Goal: Task Accomplishment & Management: Manage account settings

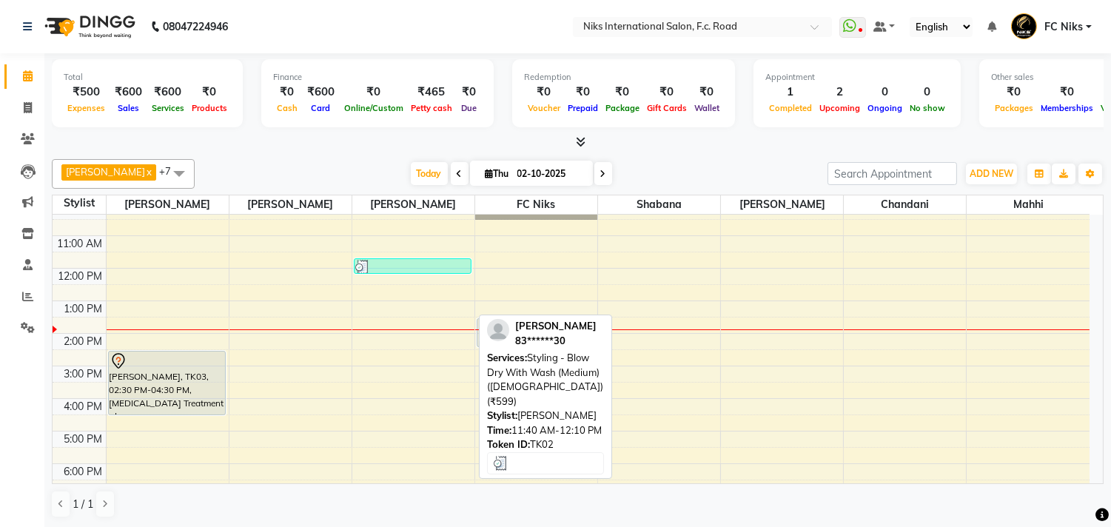
scroll to position [82, 0]
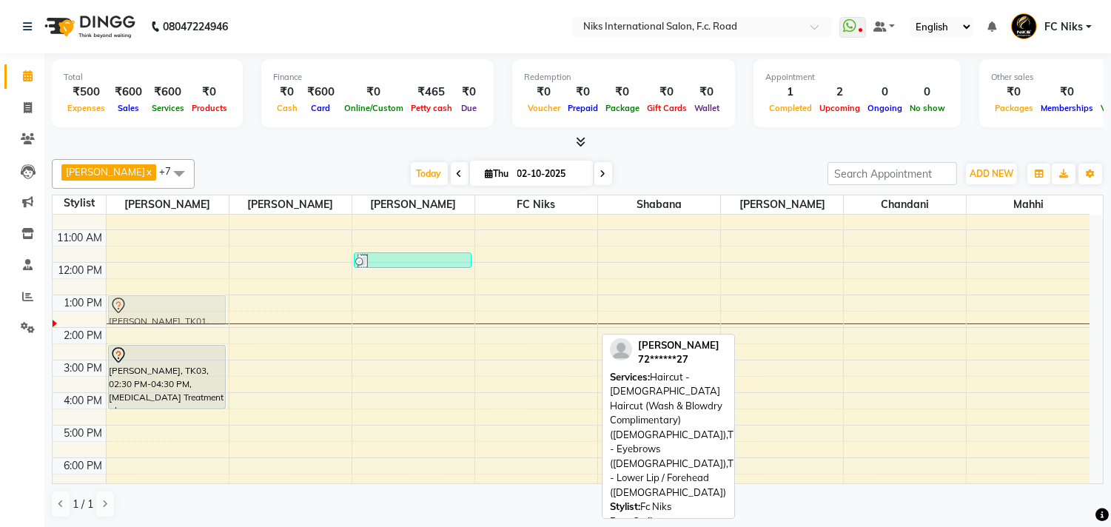
drag, startPoint x: 538, startPoint y: 331, endPoint x: 191, endPoint y: 320, distance: 346.7
click at [191, 320] on tr "[PERSON_NAME], TK03, 02:30 PM-04:30 PM, [MEDICAL_DATA] Treatment - Long ([DEMOG…" at bounding box center [571, 377] width 1037 height 488
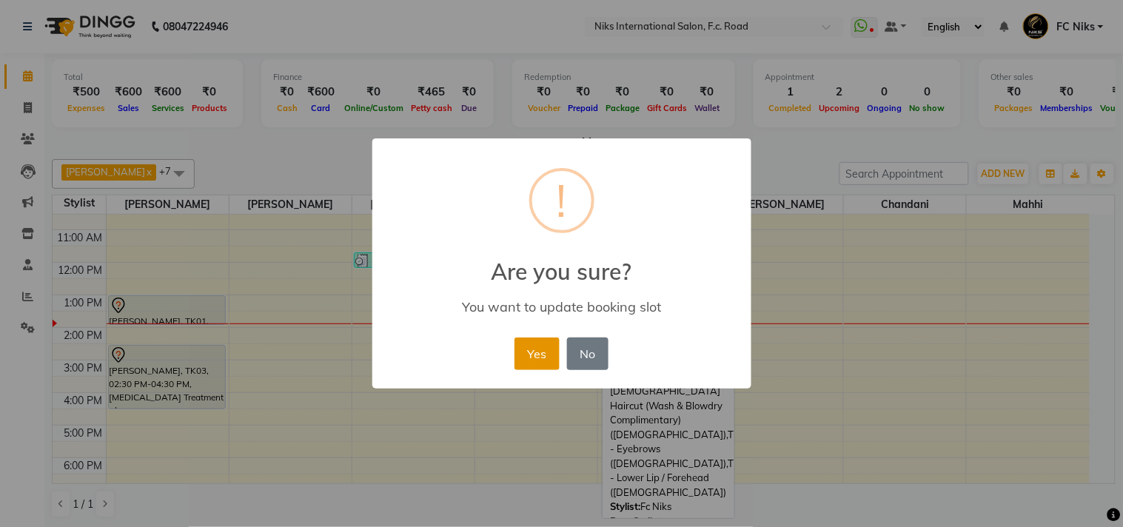
click at [537, 364] on button "Yes" at bounding box center [537, 354] width 45 height 33
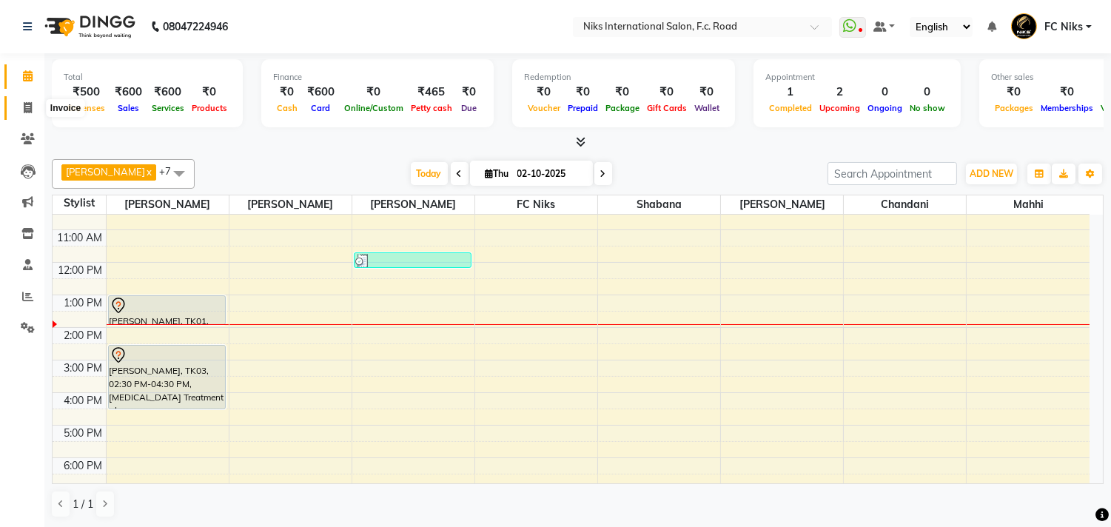
click at [26, 106] on icon at bounding box center [28, 107] width 8 height 11
select select "7"
select select "service"
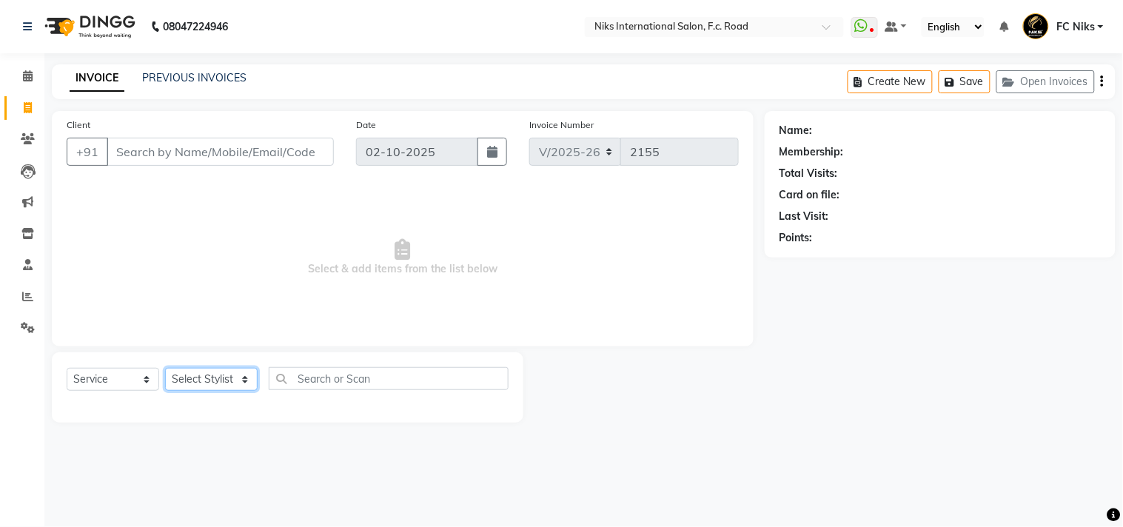
click at [211, 380] on select "Select Stylist [PERSON_NAME] [PERSON_NAME] CA [PERSON_NAME] FC Niks [PERSON_NAM…" at bounding box center [211, 379] width 93 height 23
select select "91744"
click at [165, 369] on select "Select Stylist [PERSON_NAME] [PERSON_NAME] CA [PERSON_NAME] FC Niks [PERSON_NAM…" at bounding box center [211, 379] width 93 height 23
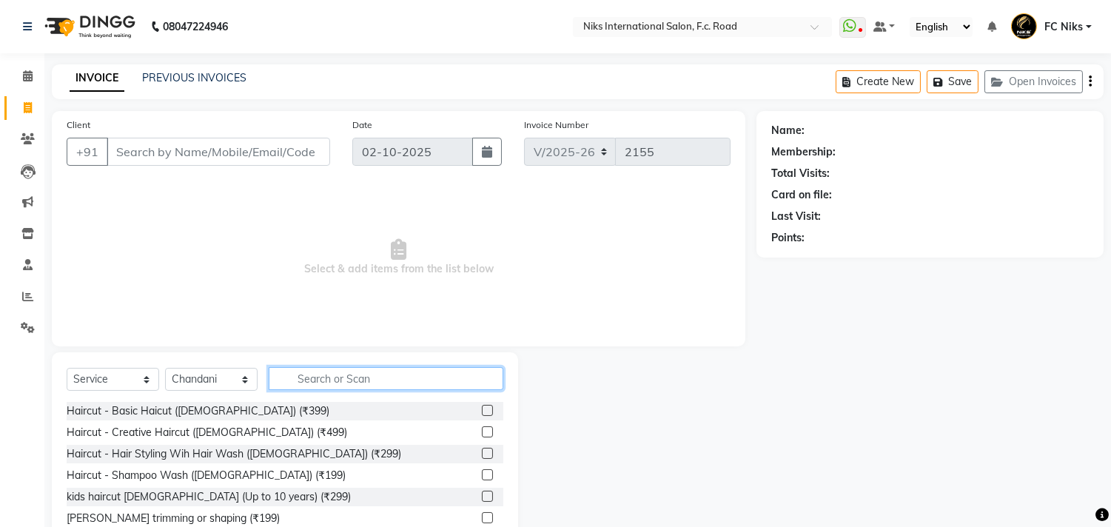
click at [330, 375] on input "text" at bounding box center [386, 378] width 235 height 23
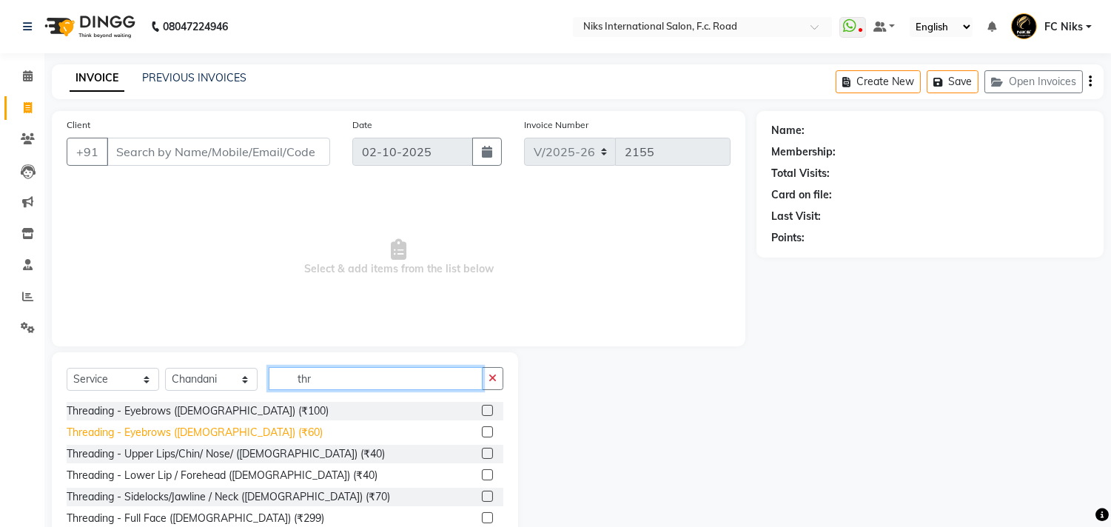
type input "thr"
click at [201, 428] on div "Threading - Eyebrows ([DEMOGRAPHIC_DATA]) (₹60)" at bounding box center [195, 433] width 256 height 16
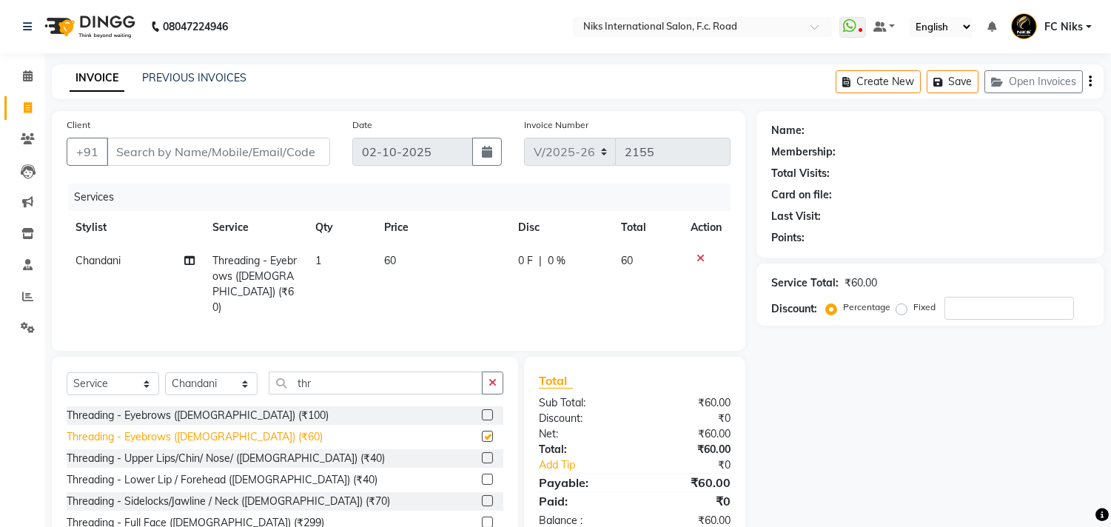
checkbox input "false"
click at [496, 379] on icon "button" at bounding box center [493, 383] width 8 height 10
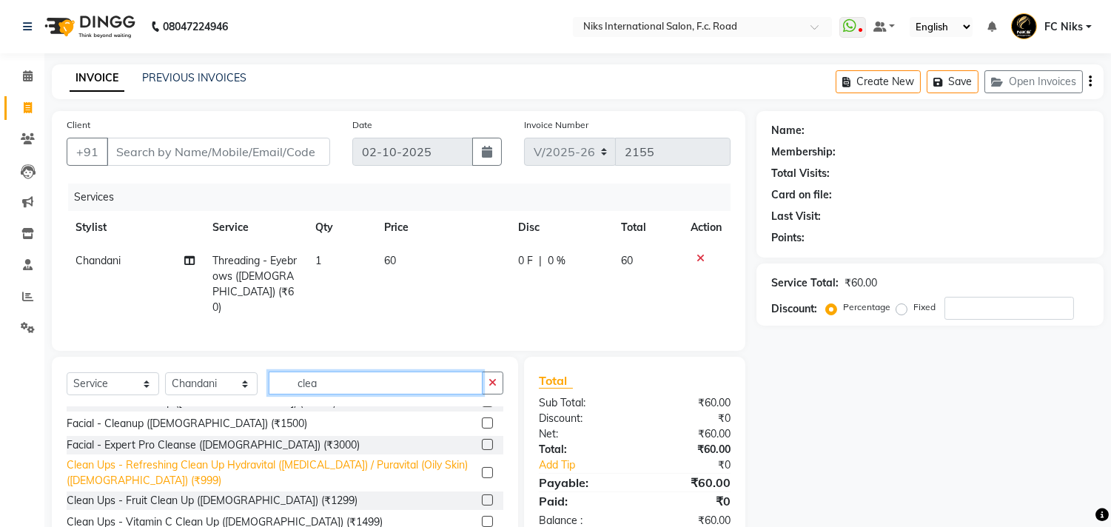
scroll to position [55, 0]
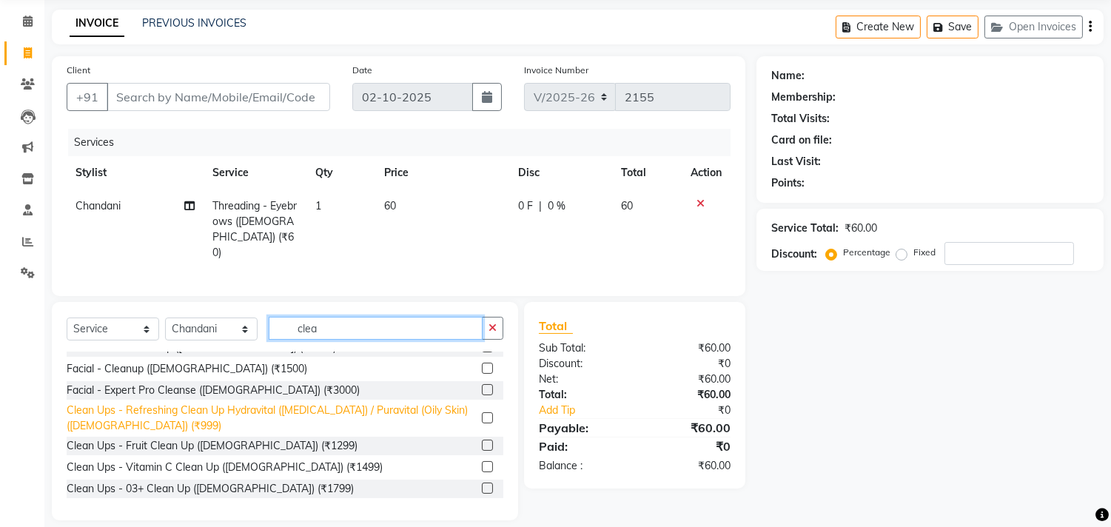
type input "clea"
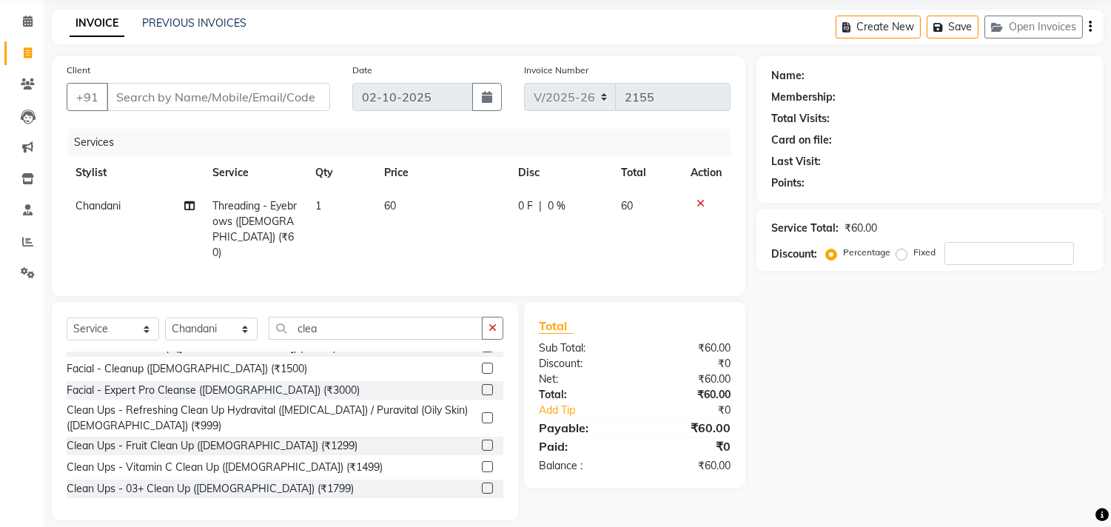
click at [365, 403] on div "Clean Ups - Refreshing Clean Up Hydravital ([MEDICAL_DATA]) / Puravital (Oily S…" at bounding box center [271, 418] width 409 height 31
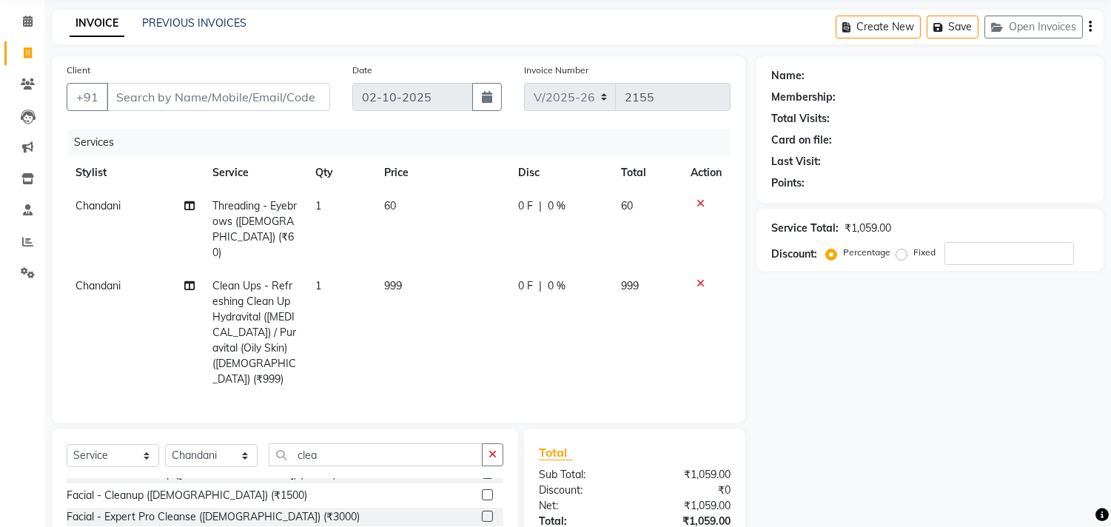
checkbox input "false"
drag, startPoint x: 427, startPoint y: 228, endPoint x: 434, endPoint y: 242, distance: 15.6
click at [434, 234] on td "60" at bounding box center [442, 230] width 134 height 80
select select "91744"
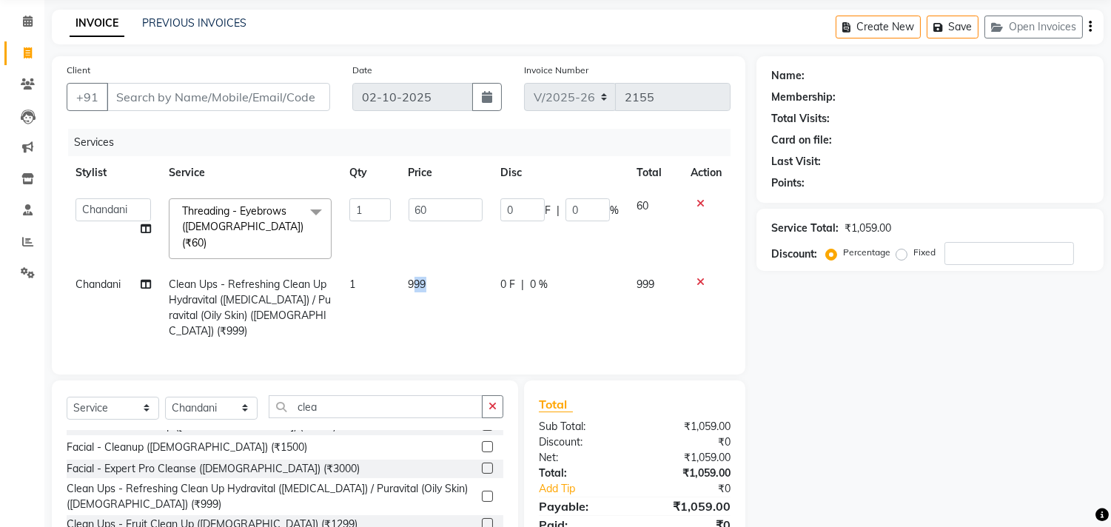
drag, startPoint x: 429, startPoint y: 257, endPoint x: 413, endPoint y: 264, distance: 17.6
click at [413, 268] on td "999" at bounding box center [446, 308] width 93 height 80
select select "91744"
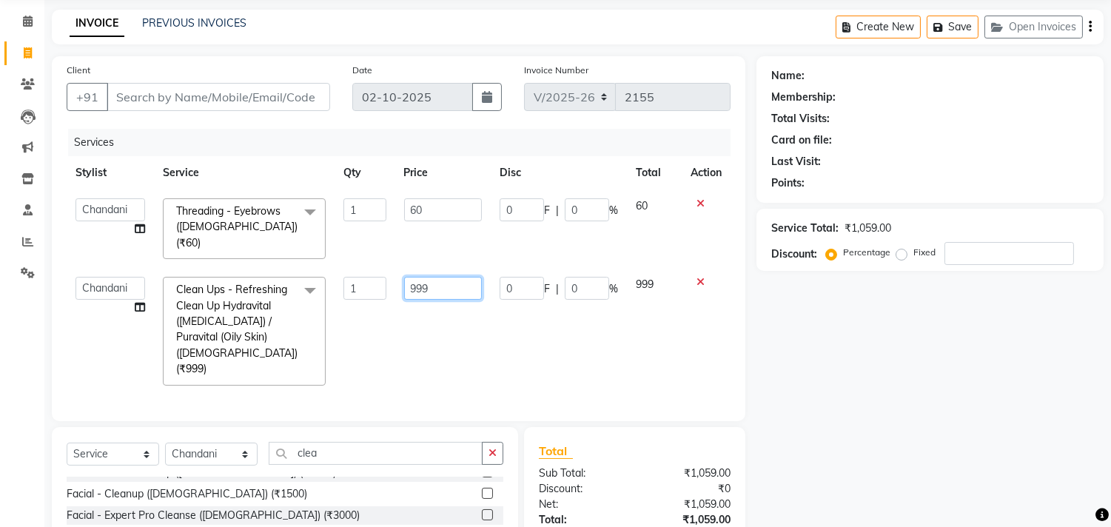
drag, startPoint x: 425, startPoint y: 272, endPoint x: 386, endPoint y: 277, distance: 39.6
click at [386, 277] on tr "Abhishek [PERSON_NAME] [PERSON_NAME] CA [PERSON_NAME] FC Niks [PERSON_NAME] [PE…" at bounding box center [399, 331] width 664 height 126
drag, startPoint x: 432, startPoint y: 267, endPoint x: 390, endPoint y: 275, distance: 43.0
click at [390, 275] on tr "Abhishek [PERSON_NAME] [PERSON_NAME] CA [PERSON_NAME] FC Niks [PERSON_NAME] [PE…" at bounding box center [399, 331] width 664 height 126
type input "1000"
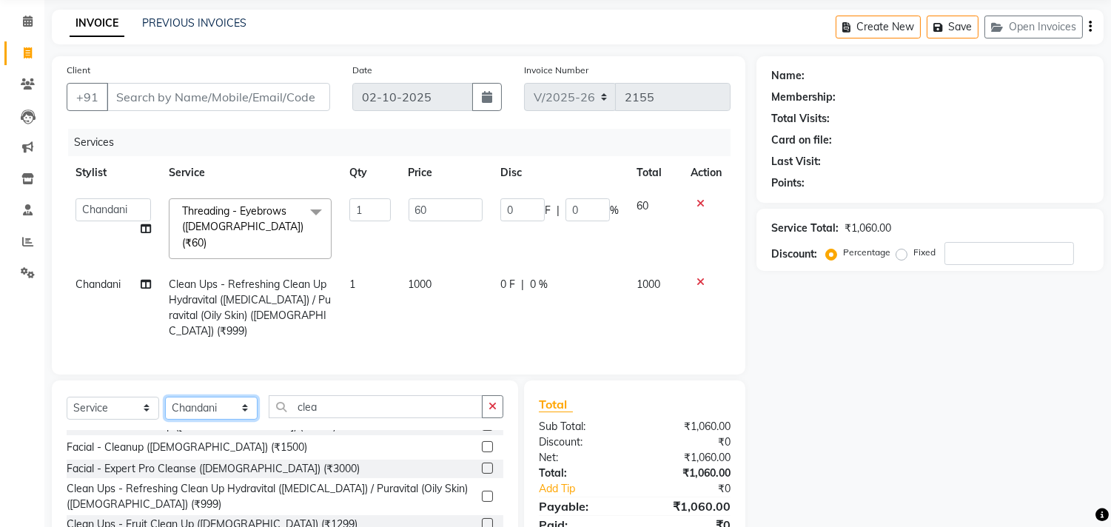
click at [201, 418] on div "Select Service Product Membership Package Voucher Prepaid Gift Card Select Styl…" at bounding box center [285, 490] width 467 height 218
select select "159"
click at [165, 397] on select "Select Stylist [PERSON_NAME] [PERSON_NAME] CA [PERSON_NAME] FC Niks [PERSON_NAM…" at bounding box center [211, 408] width 93 height 23
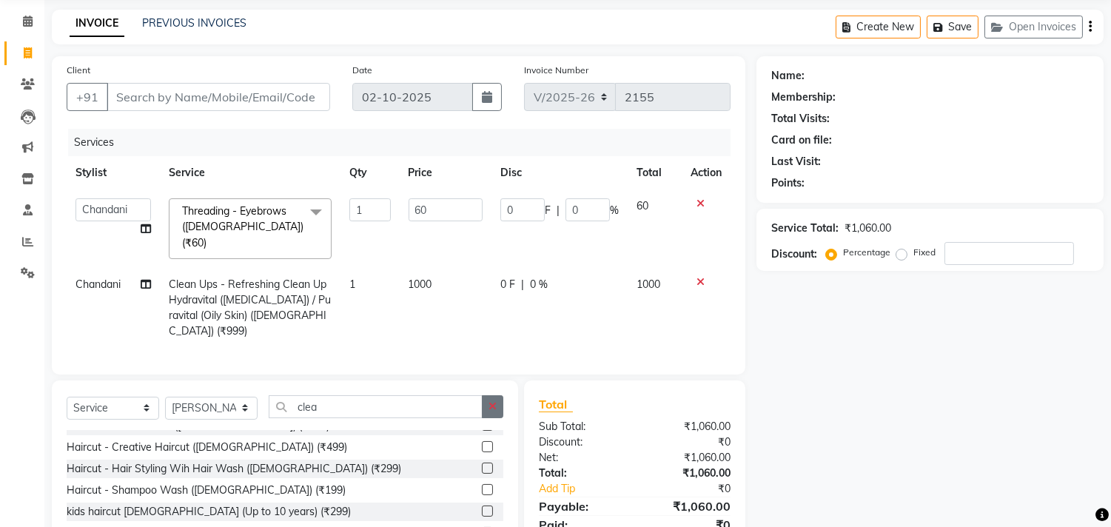
click at [483, 395] on button "button" at bounding box center [492, 406] width 21 height 23
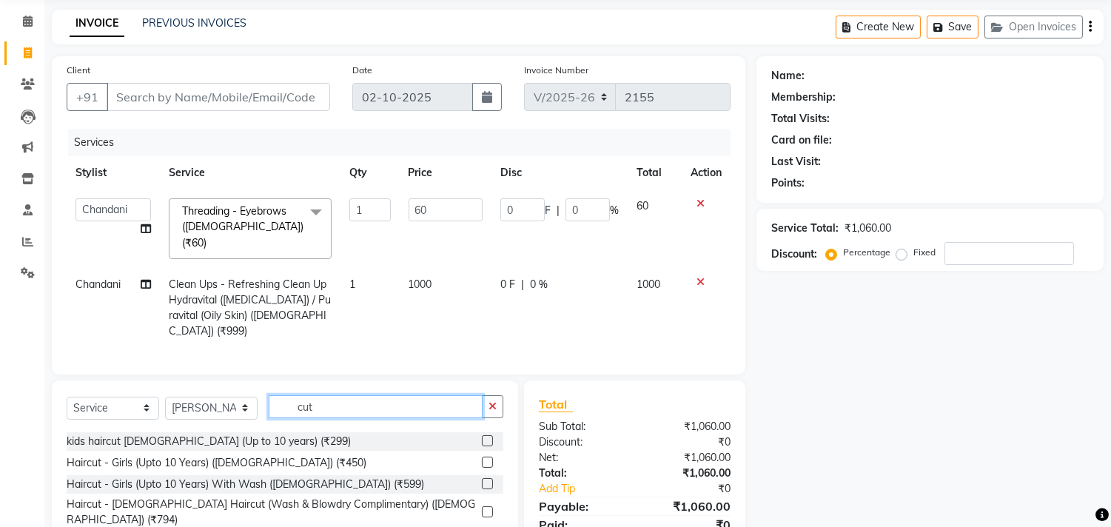
scroll to position [109, 0]
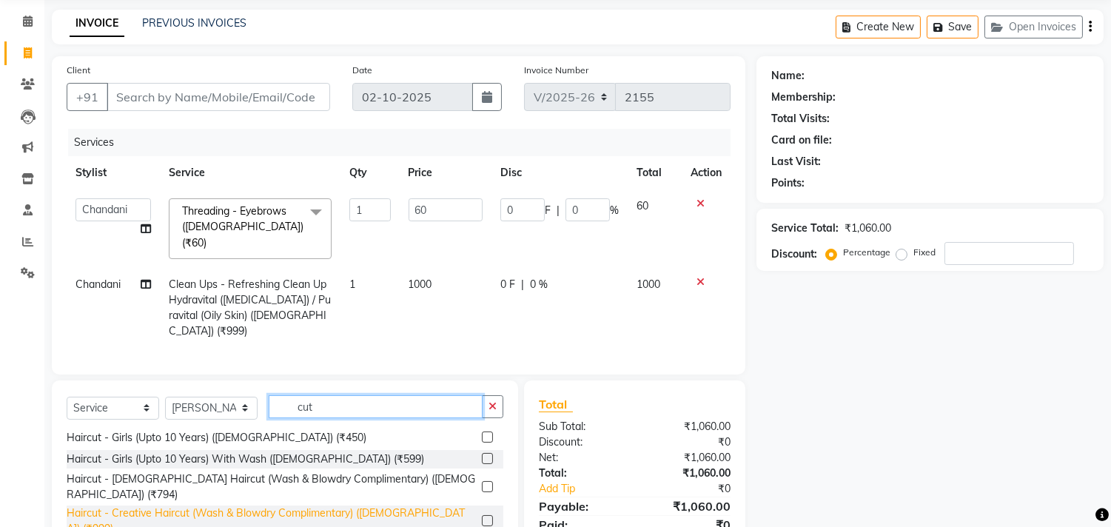
type input "cut"
drag, startPoint x: 375, startPoint y: 484, endPoint x: 385, endPoint y: 468, distance: 19.3
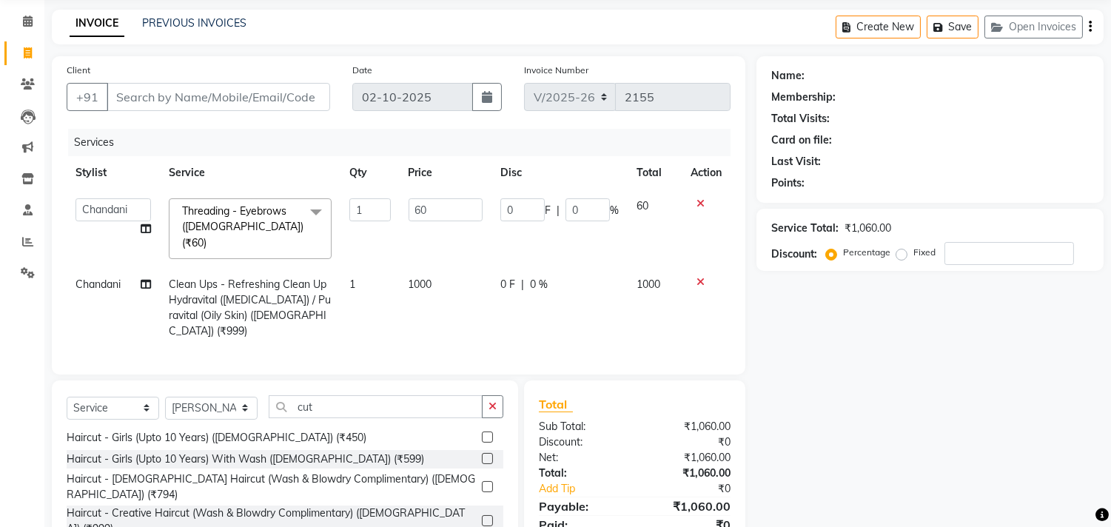
click at [375, 506] on div "Haircut - Creative Haircut (Wash & Blowdry Complimentary) ([DEMOGRAPHIC_DATA]) …" at bounding box center [271, 521] width 409 height 31
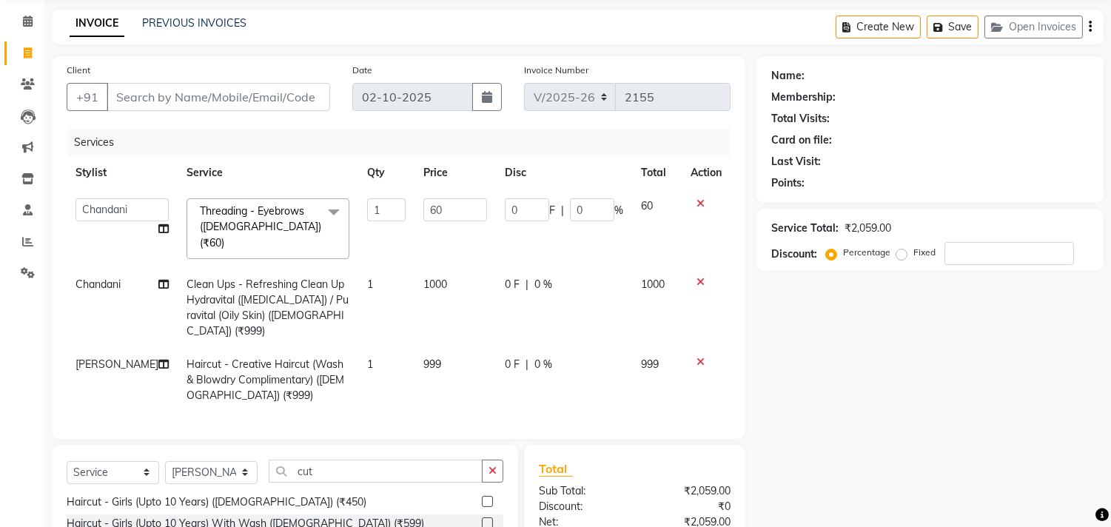
checkbox input "false"
click at [469, 350] on td "999" at bounding box center [455, 380] width 81 height 64
select select "159"
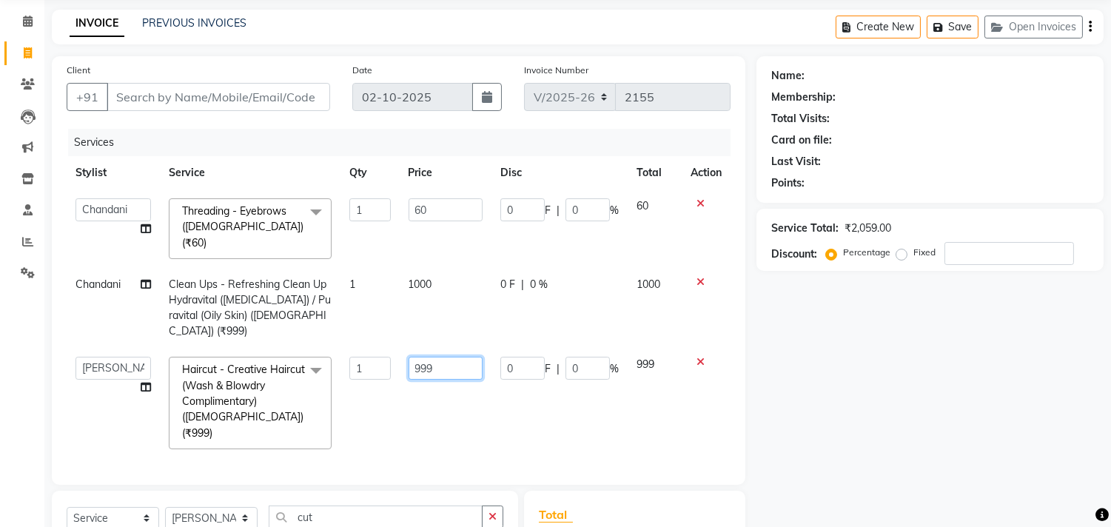
drag, startPoint x: 453, startPoint y: 332, endPoint x: 397, endPoint y: 330, distance: 56.3
click at [397, 348] on tr "Abhishek [PERSON_NAME] [PERSON_NAME] CA [PERSON_NAME] FC Niks [PERSON_NAME] [PE…" at bounding box center [399, 403] width 664 height 110
type input "1000"
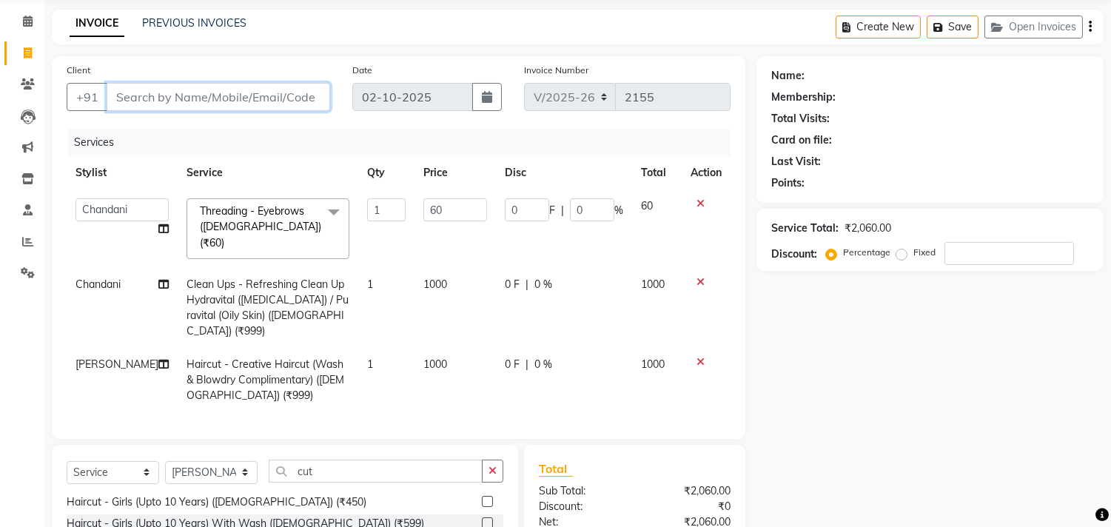
click at [246, 101] on input "Client" at bounding box center [219, 97] width 224 height 28
type input "3"
type input "0"
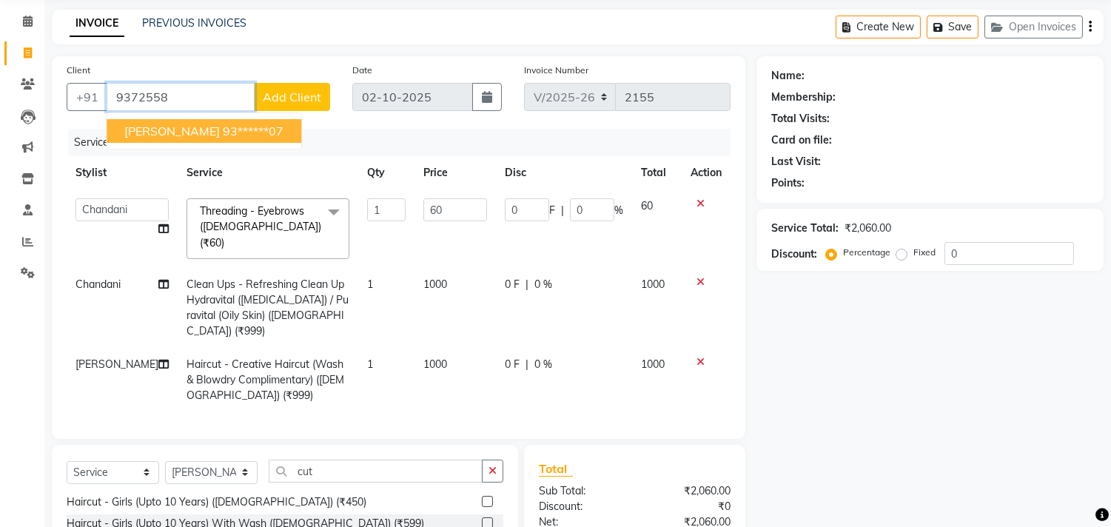
click at [223, 127] on ngb-highlight "93******07" at bounding box center [253, 131] width 61 height 15
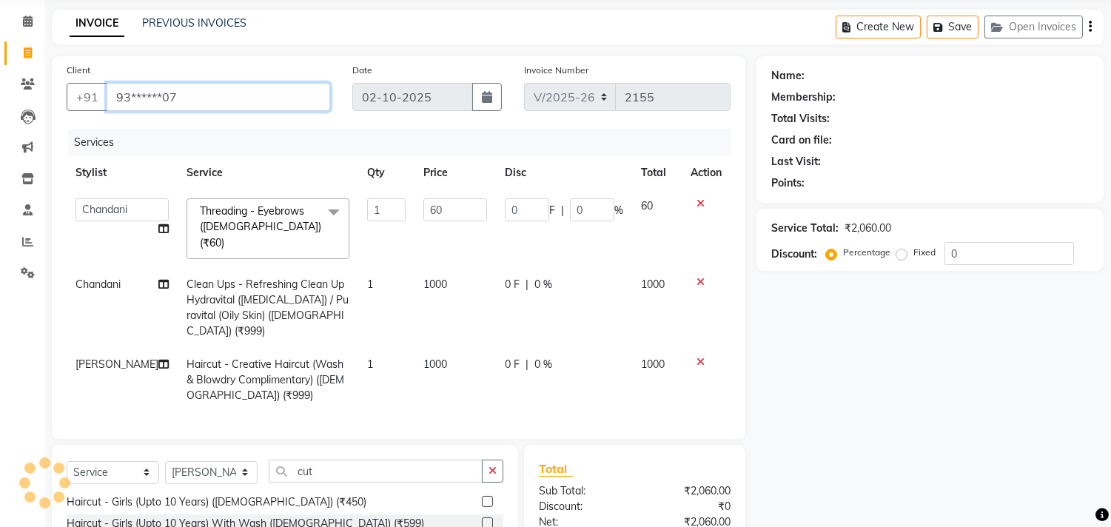
type input "93******07"
type input "12"
type input "20"
select select "1: Object"
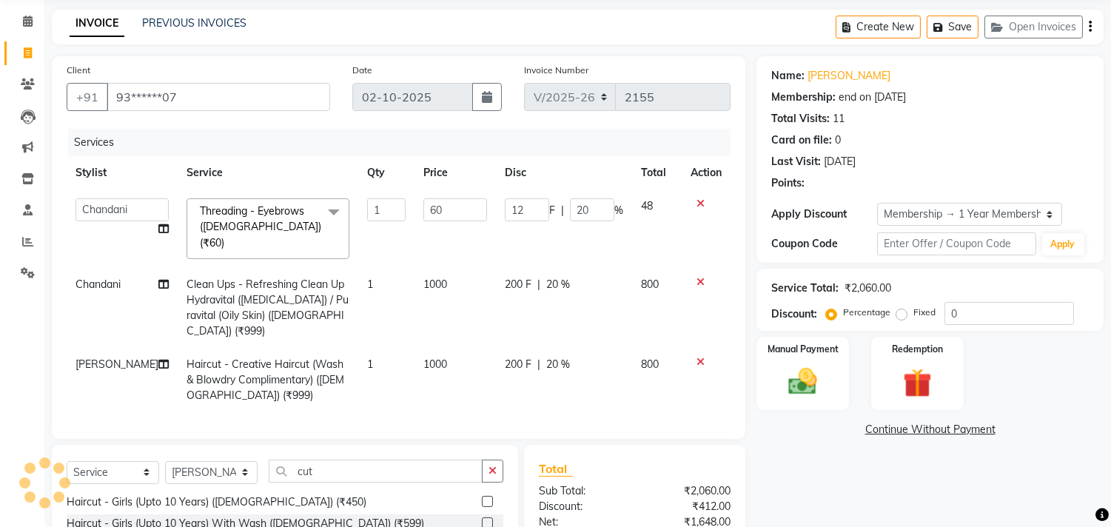
type input "20"
click at [826, 367] on img at bounding box center [803, 382] width 49 height 35
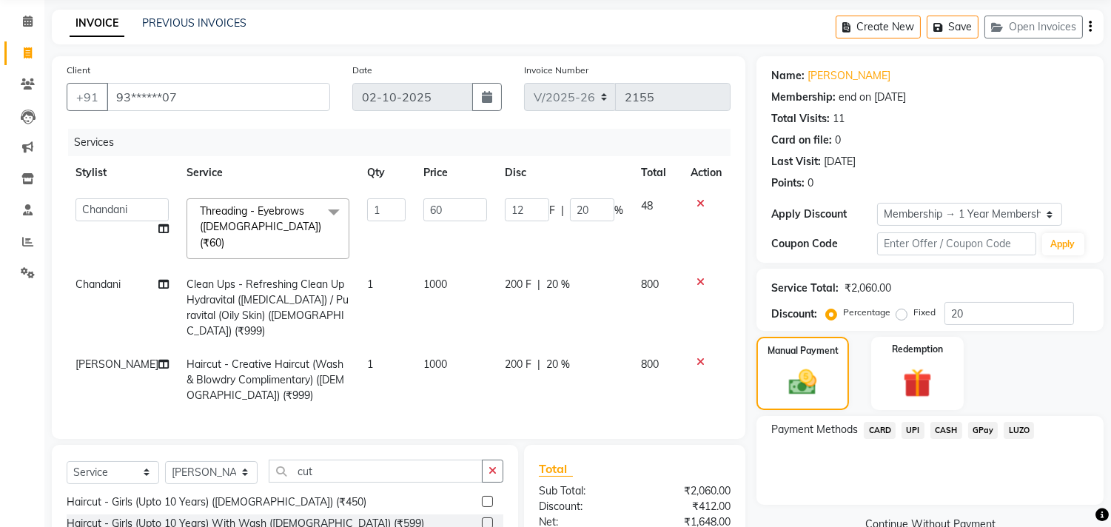
scroll to position [137, 0]
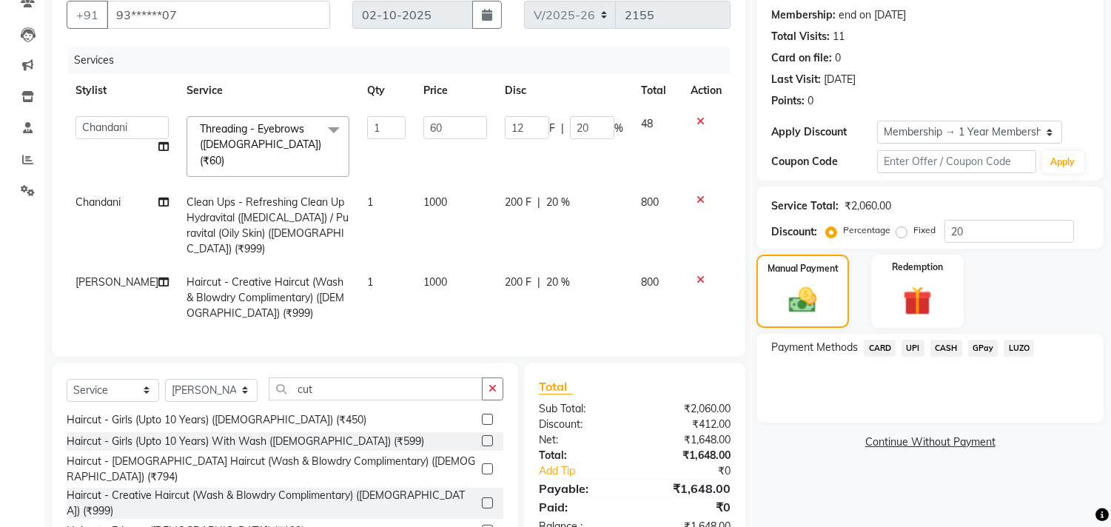
click at [880, 340] on span "CARD" at bounding box center [880, 348] width 32 height 17
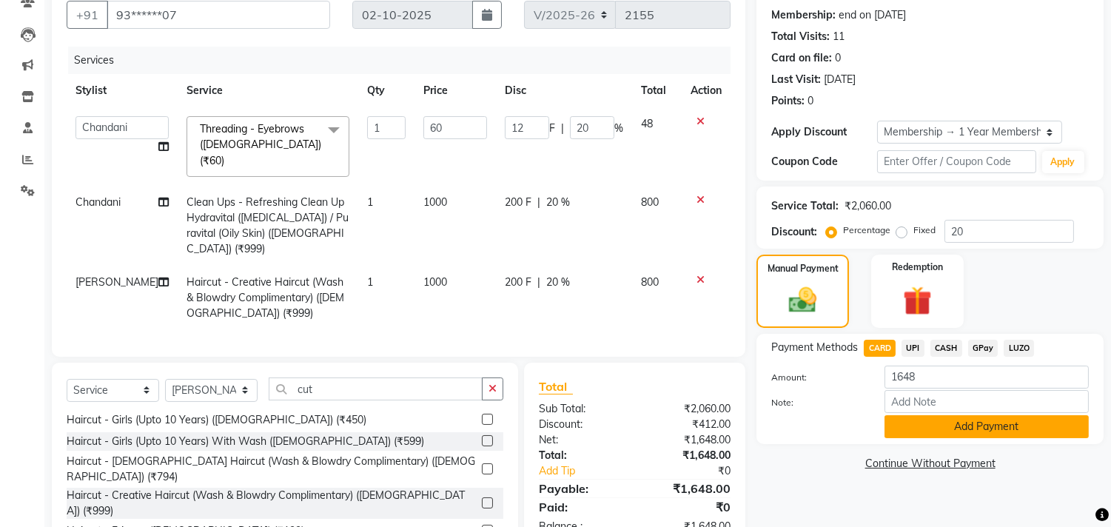
click at [919, 424] on button "Add Payment" at bounding box center [987, 426] width 204 height 23
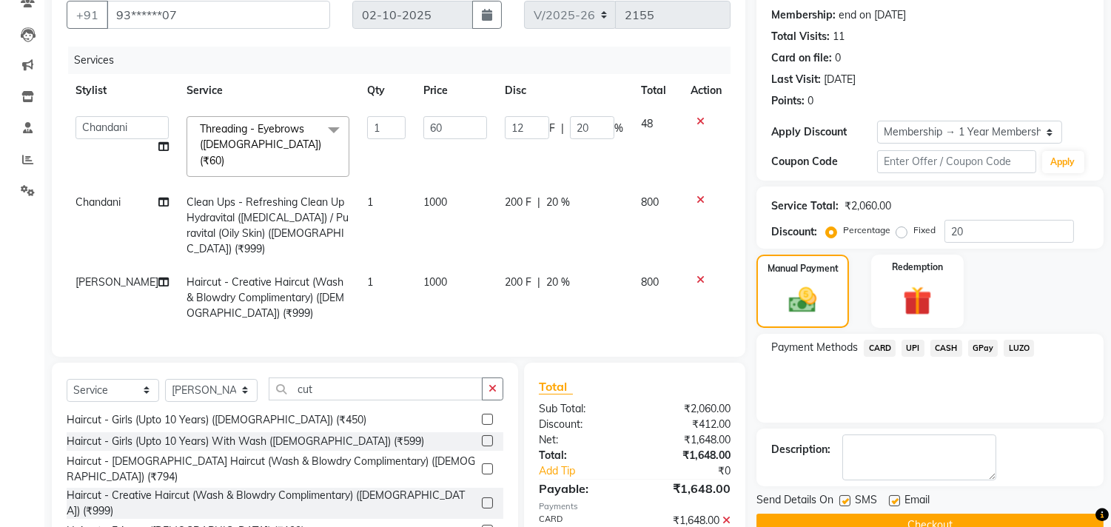
scroll to position [219, 0]
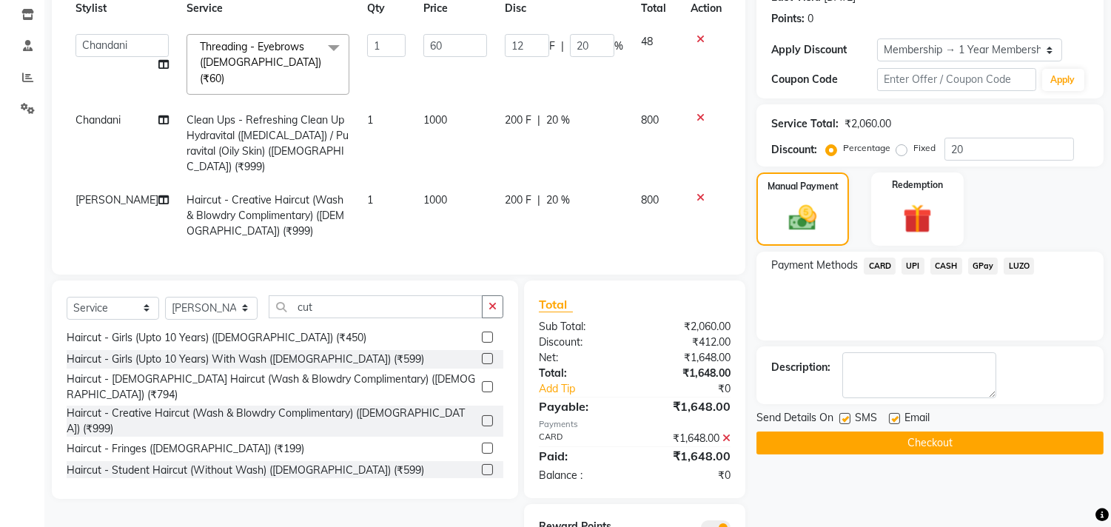
click at [946, 432] on button "Checkout" at bounding box center [930, 443] width 347 height 23
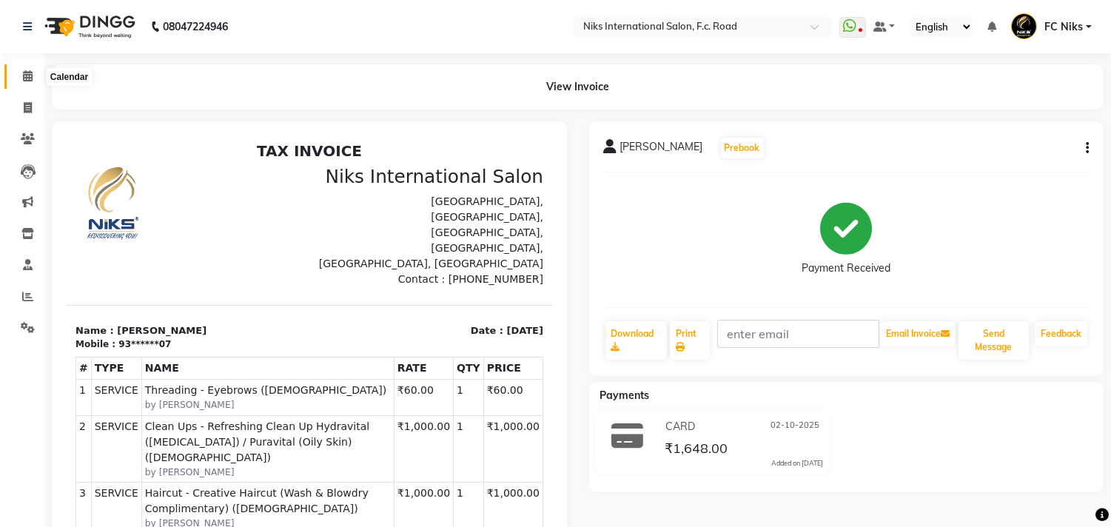
click at [28, 83] on span at bounding box center [28, 76] width 26 height 17
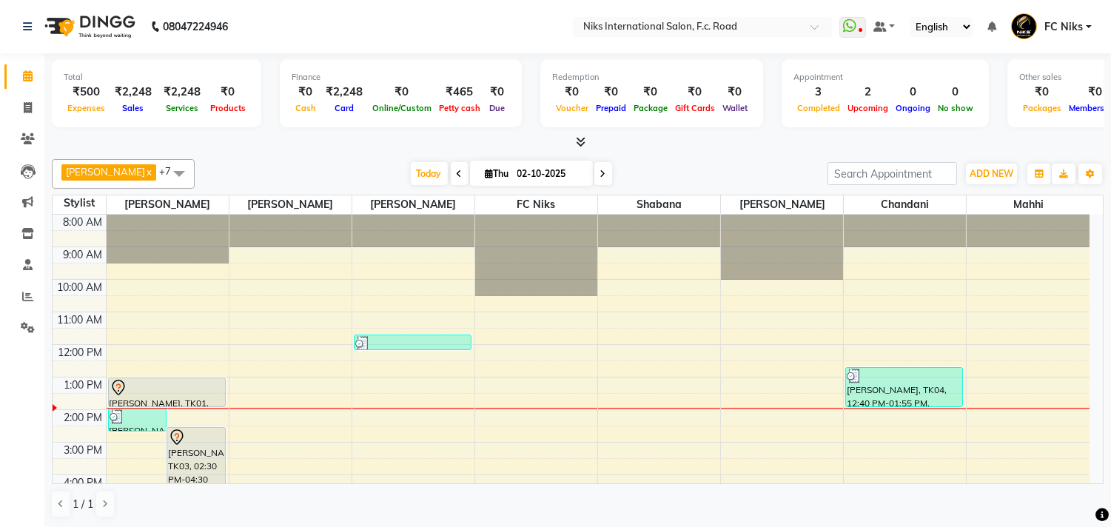
click at [457, 170] on icon at bounding box center [460, 174] width 6 height 9
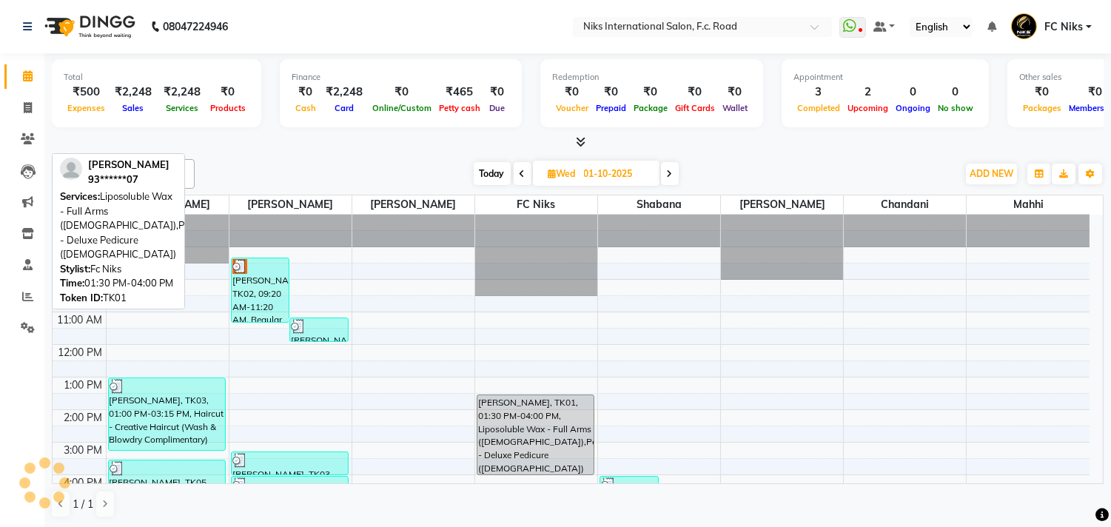
scroll to position [164, 0]
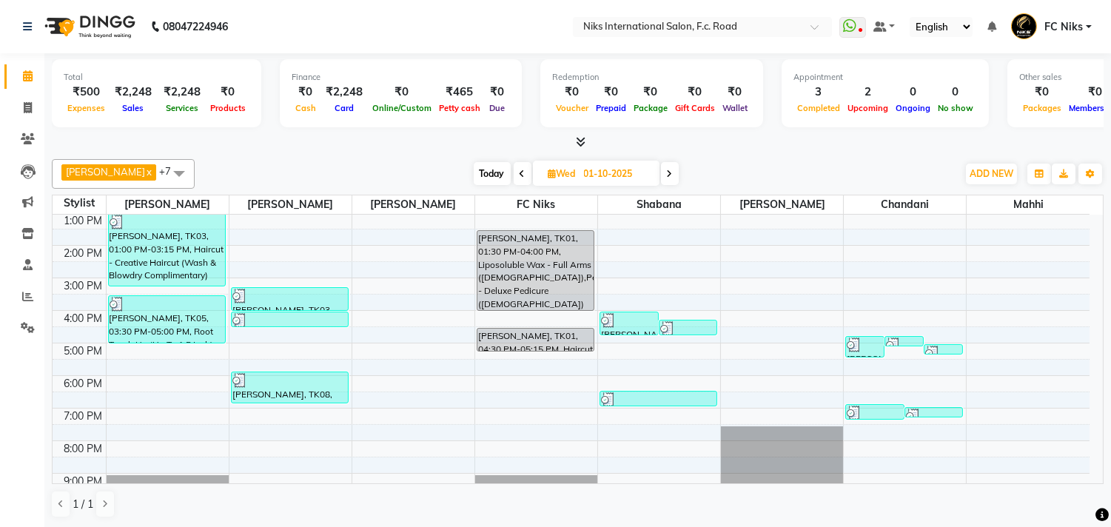
click at [493, 164] on span "Today" at bounding box center [492, 173] width 37 height 23
type input "02-10-2025"
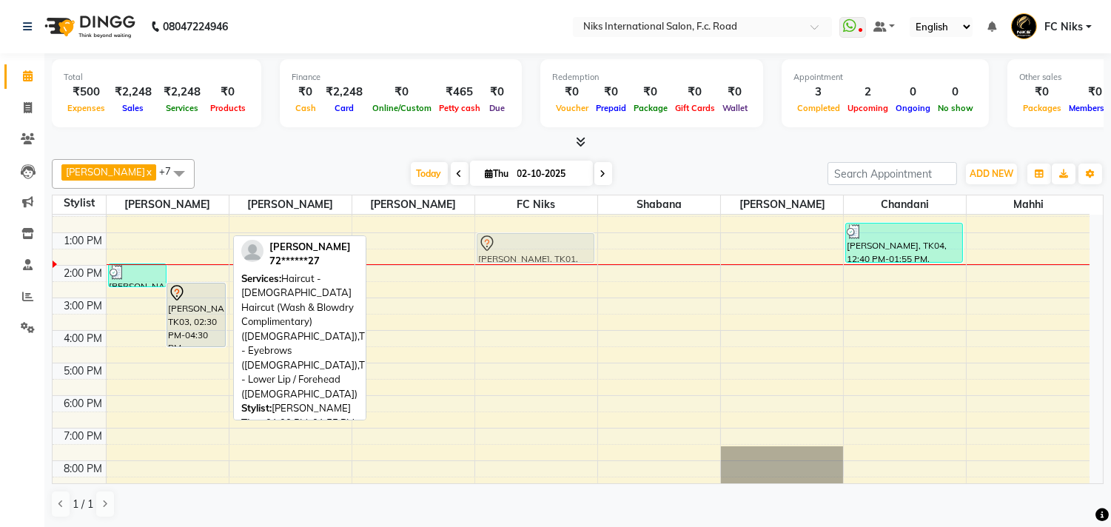
drag, startPoint x: 194, startPoint y: 225, endPoint x: 513, endPoint y: 237, distance: 319.4
click at [513, 237] on tr "[PERSON_NAME], TK04, 01:55 PM-02:40 PM, Haircut - Creative Haircut (Wash & Blow…" at bounding box center [571, 314] width 1037 height 488
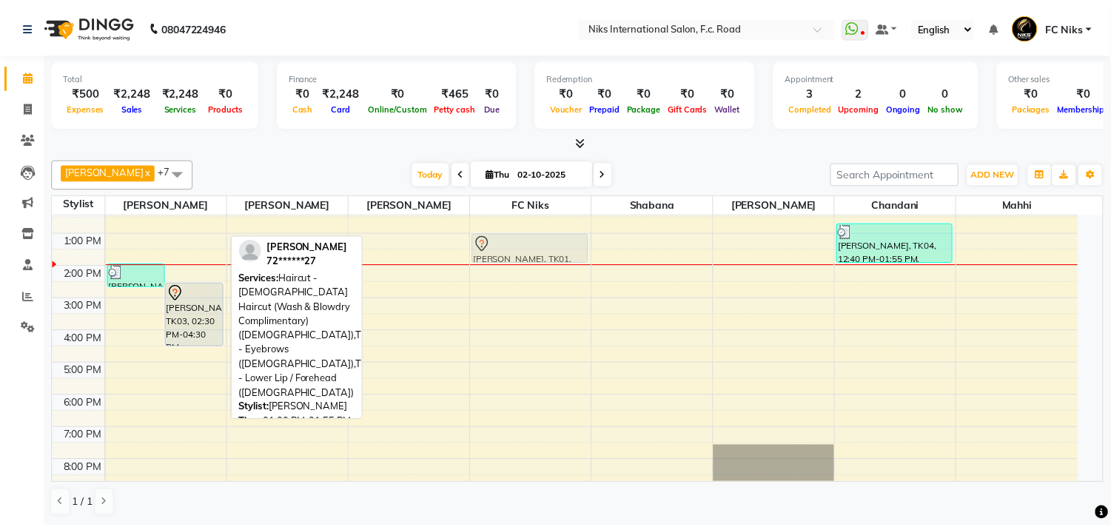
scroll to position [144, 0]
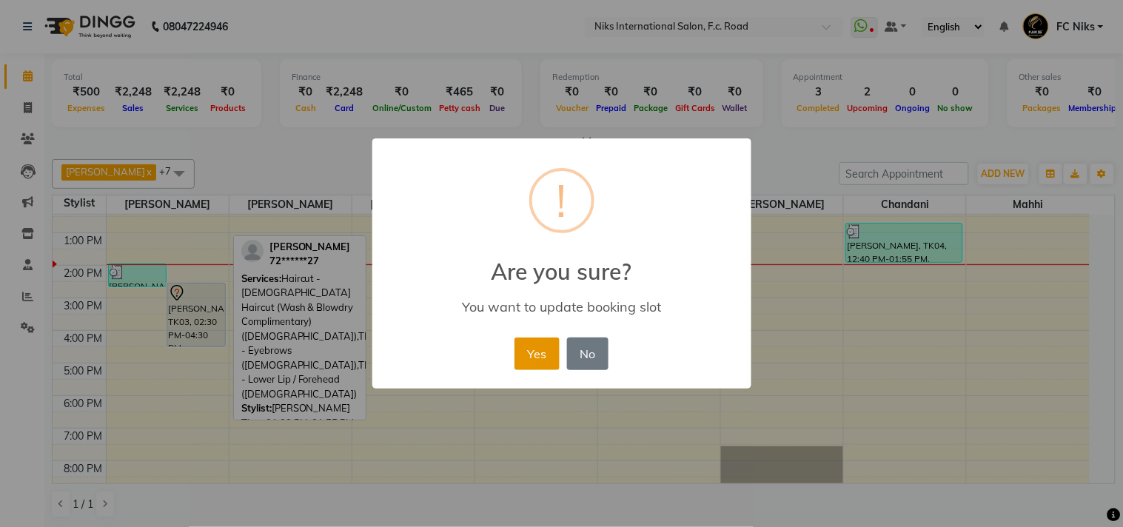
click at [544, 358] on button "Yes" at bounding box center [537, 354] width 45 height 33
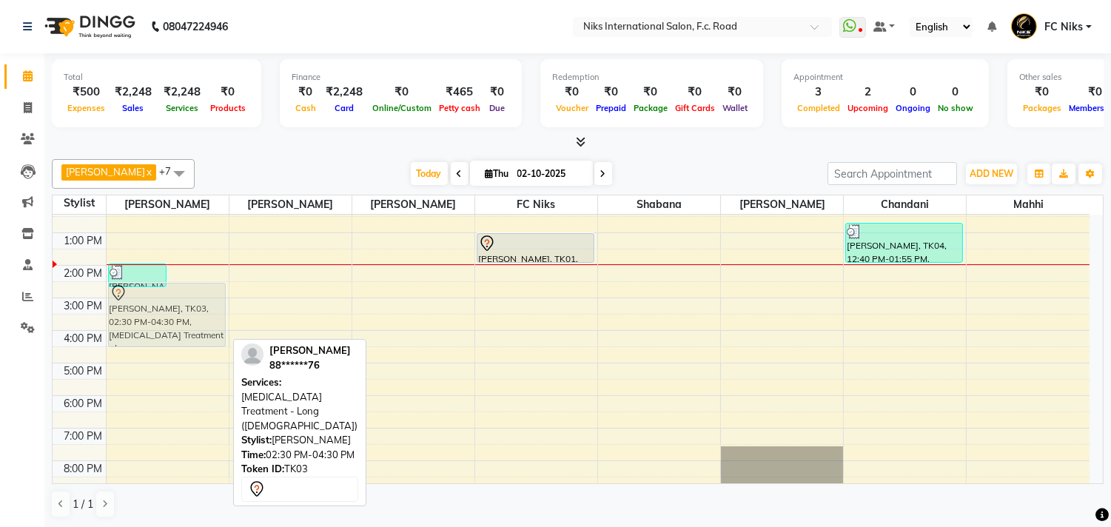
drag, startPoint x: 197, startPoint y: 297, endPoint x: 171, endPoint y: 304, distance: 27.0
click at [171, 304] on div "[PERSON_NAME], TK04, 01:55 PM-02:40 PM, Haircut - Creative Haircut (Wash & Blow…" at bounding box center [168, 314] width 122 height 488
drag, startPoint x: 183, startPoint y: 305, endPoint x: 163, endPoint y: 317, distance: 23.2
click at [163, 317] on div "[PERSON_NAME], TK04, 01:55 PM-02:40 PM, Haircut - Creative Haircut (Wash & Blow…" at bounding box center [168, 314] width 122 height 488
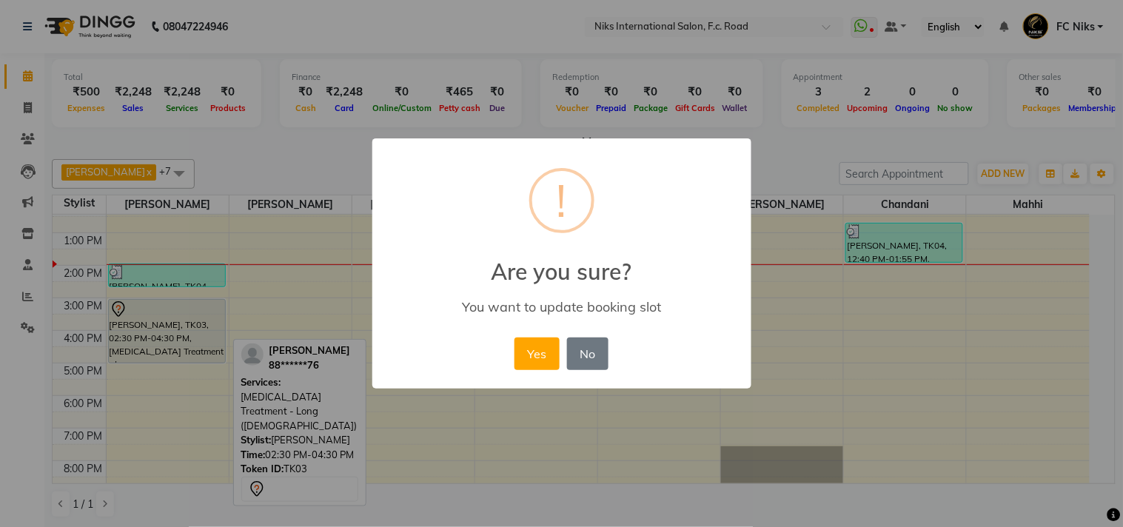
click at [533, 341] on button "Yes" at bounding box center [537, 354] width 45 height 33
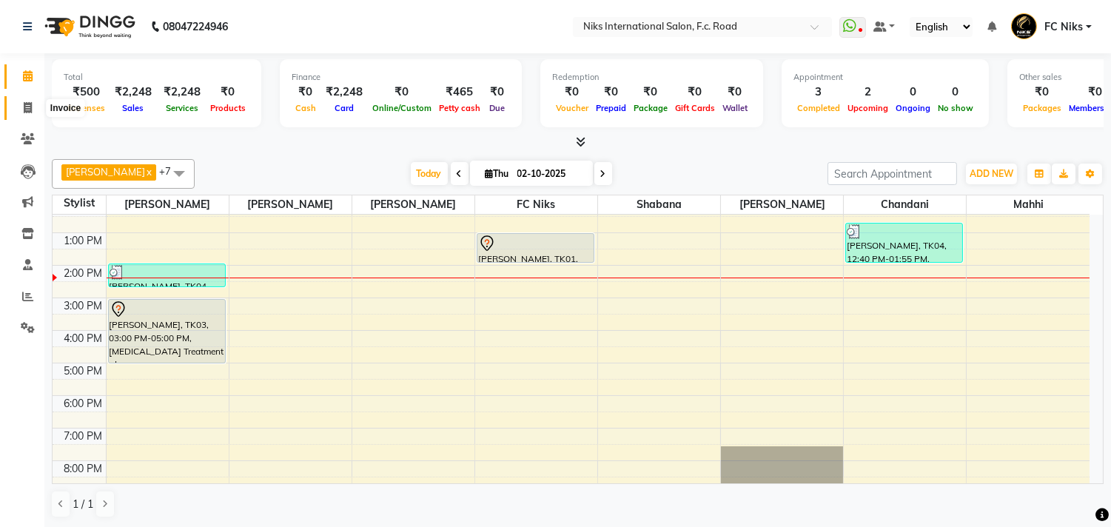
click at [30, 104] on icon at bounding box center [28, 107] width 8 height 11
select select "service"
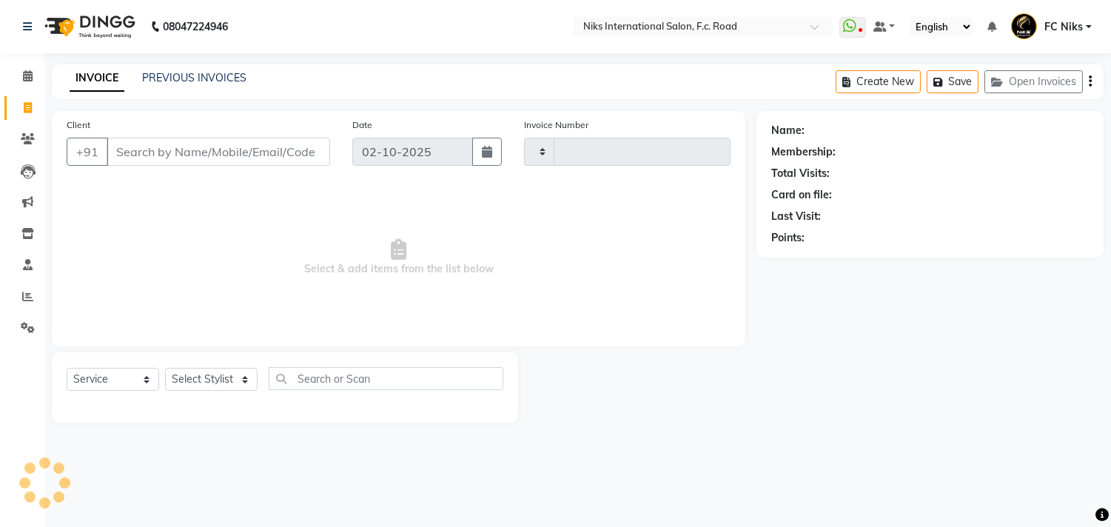
type input "2156"
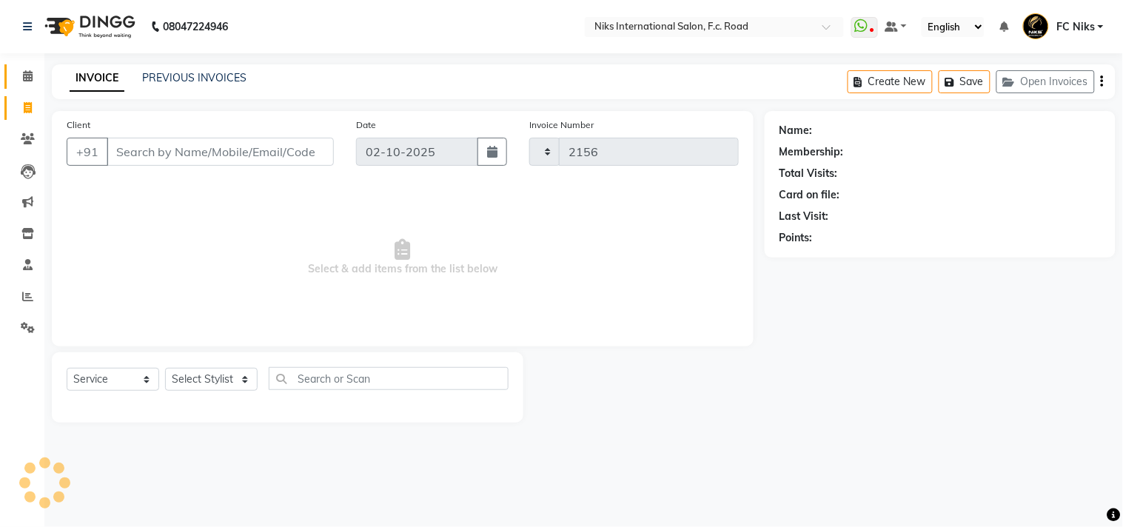
select select "7"
click at [190, 381] on select "Select Stylist" at bounding box center [211, 379] width 93 height 23
select select "62714"
click at [165, 369] on select "Select Stylist [PERSON_NAME] [PERSON_NAME] CA [PERSON_NAME] FC Niks [PERSON_NAM…" at bounding box center [211, 379] width 93 height 23
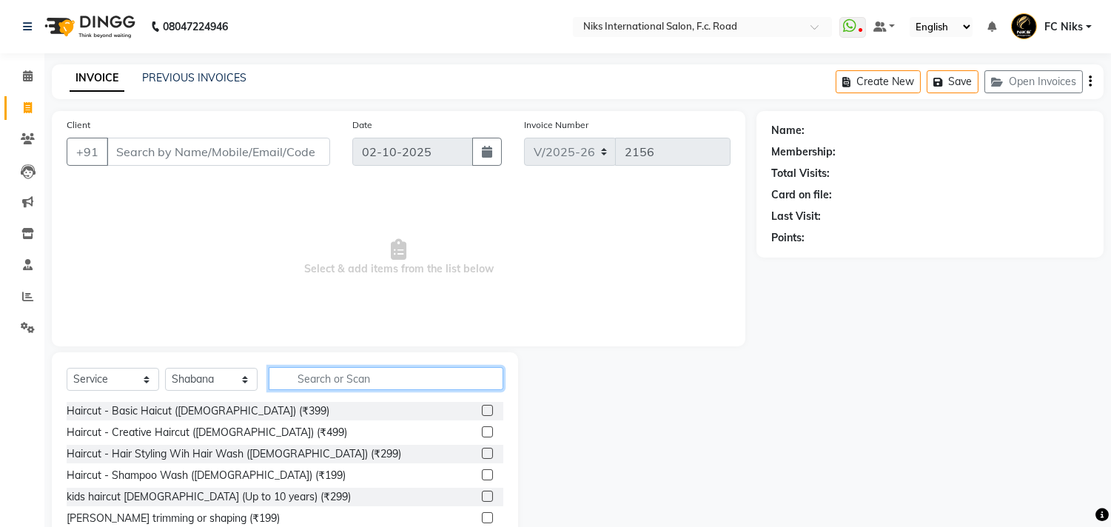
click at [317, 382] on input "text" at bounding box center [386, 378] width 235 height 23
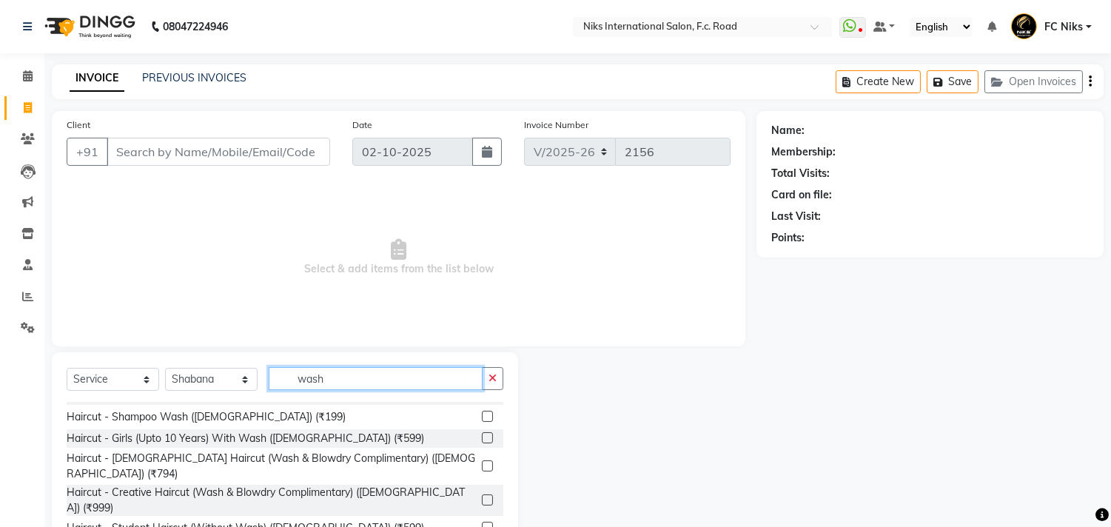
scroll to position [27, 0]
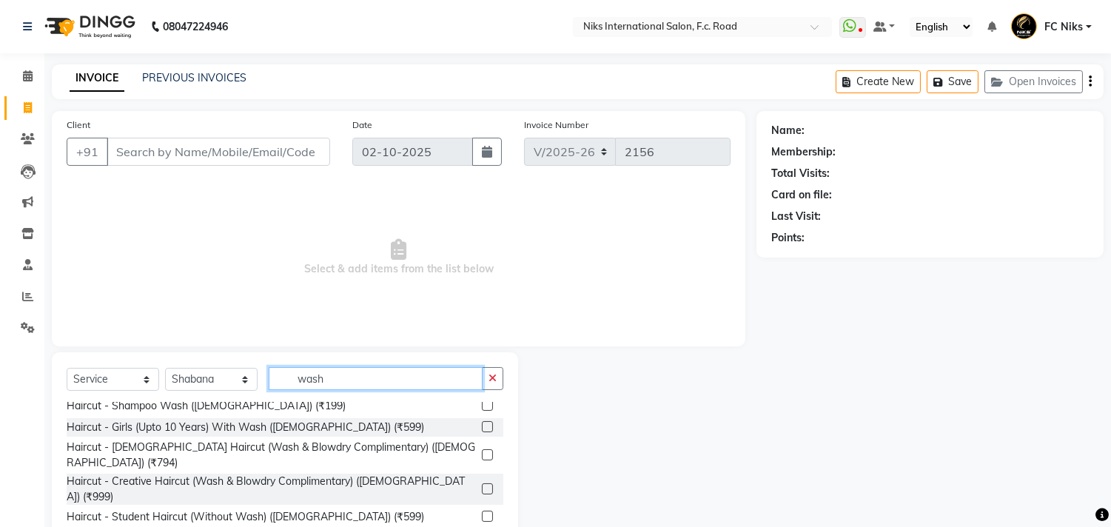
type input "wash"
click at [401, 508] on div "Haircut - Student Haircut (Without Wash) ([DEMOGRAPHIC_DATA]) (₹599)" at bounding box center [285, 517] width 437 height 19
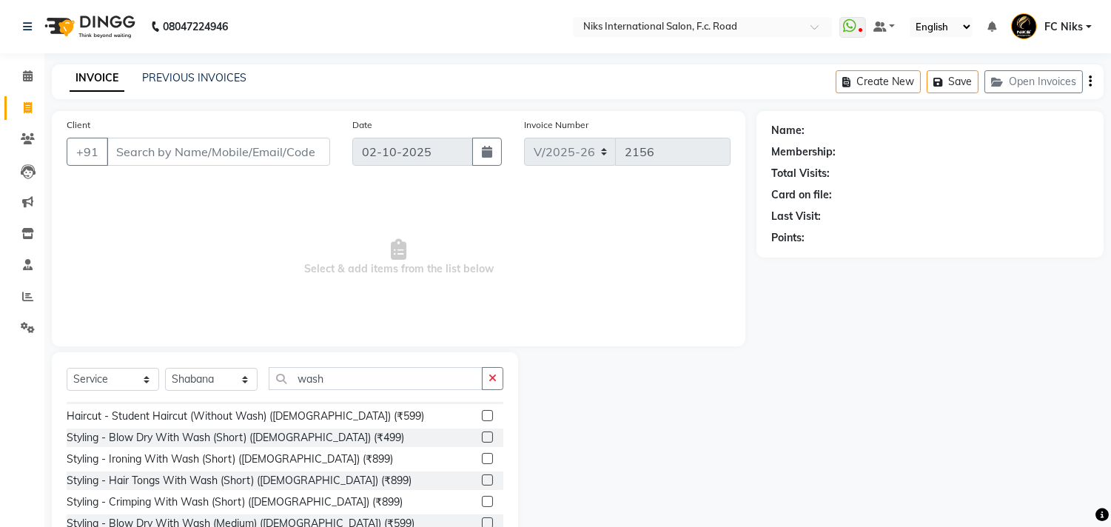
scroll to position [137, 0]
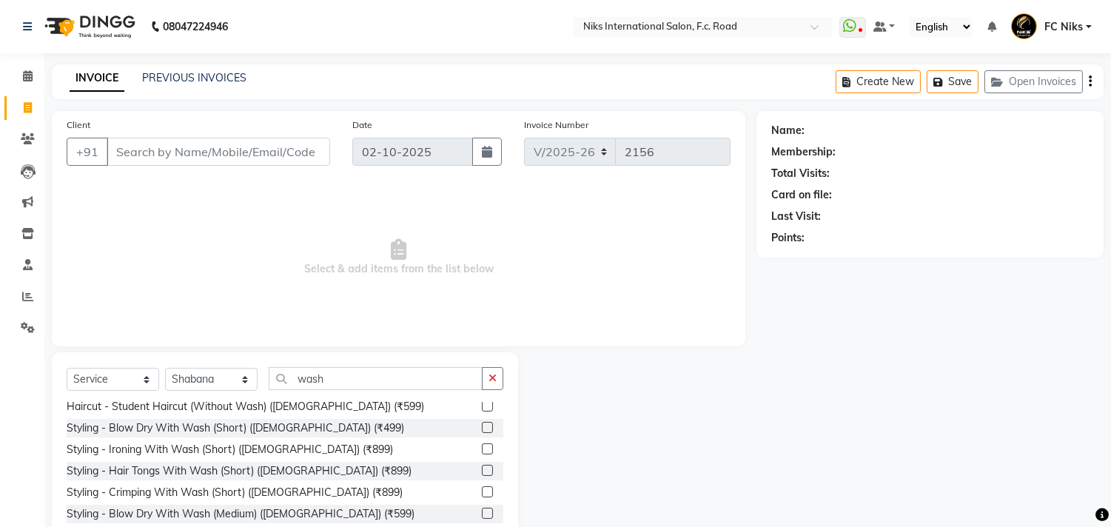
click at [482, 508] on label at bounding box center [487, 513] width 11 height 11
click at [482, 509] on input "checkbox" at bounding box center [487, 514] width 10 height 10
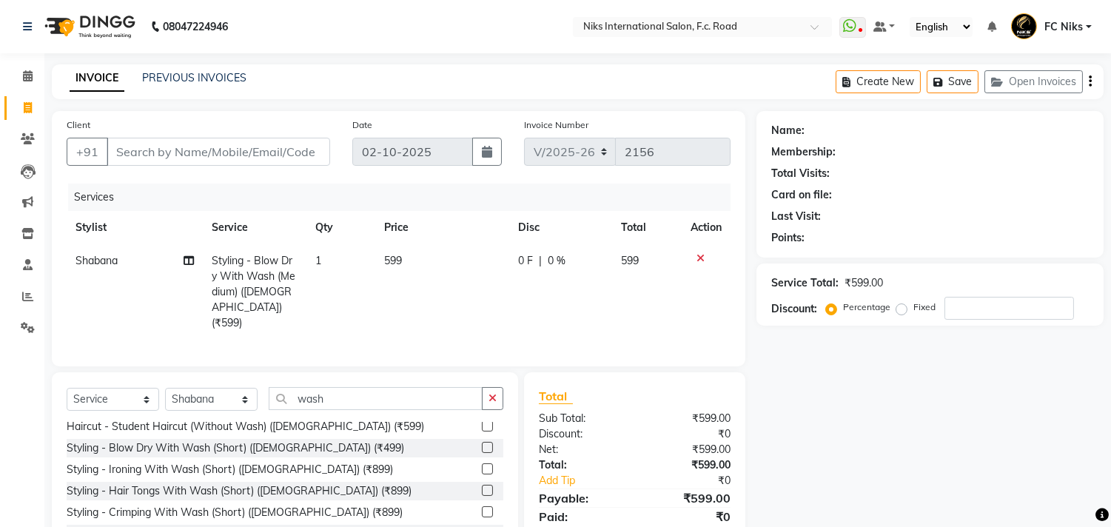
checkbox input "false"
click at [445, 271] on td "599" at bounding box center [442, 292] width 134 height 96
select select "62714"
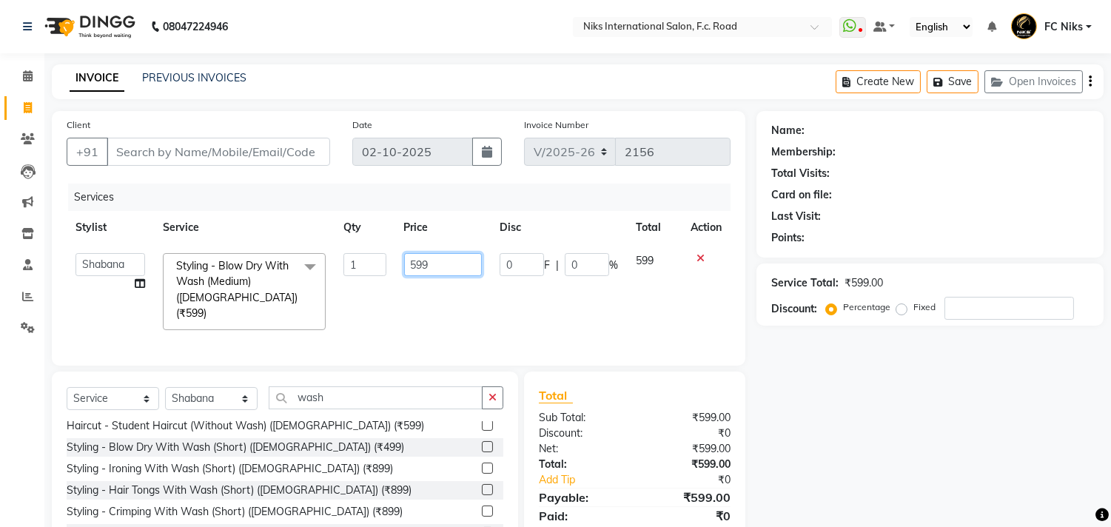
drag, startPoint x: 443, startPoint y: 264, endPoint x: 367, endPoint y: 253, distance: 77.1
click at [366, 250] on tr "Abhishek [PERSON_NAME] [PERSON_NAME] CA [PERSON_NAME] FC Niks [PERSON_NAME] [PE…" at bounding box center [399, 291] width 664 height 95
type input "600"
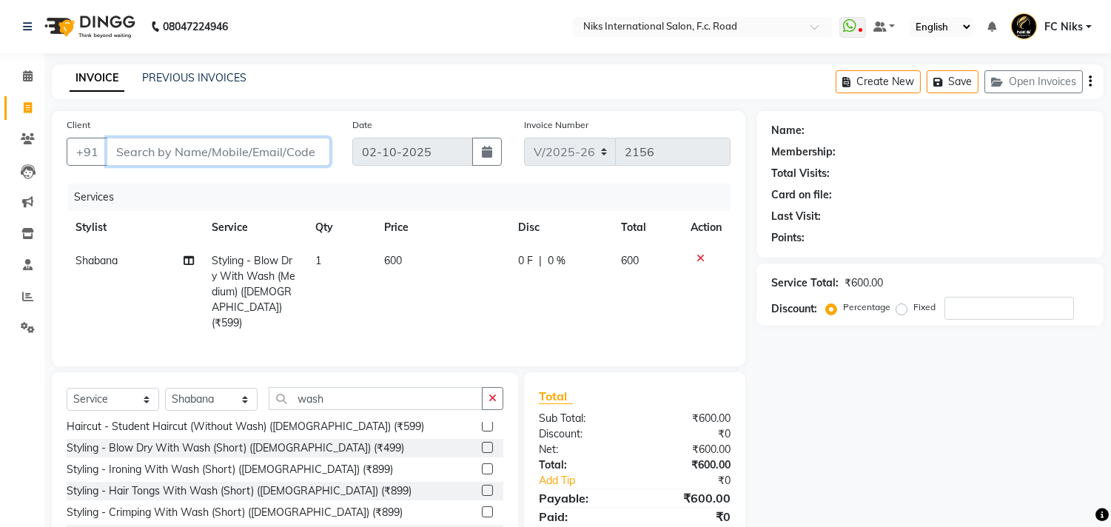
click at [307, 150] on input "Client" at bounding box center [219, 152] width 224 height 28
type input "7"
type input "0"
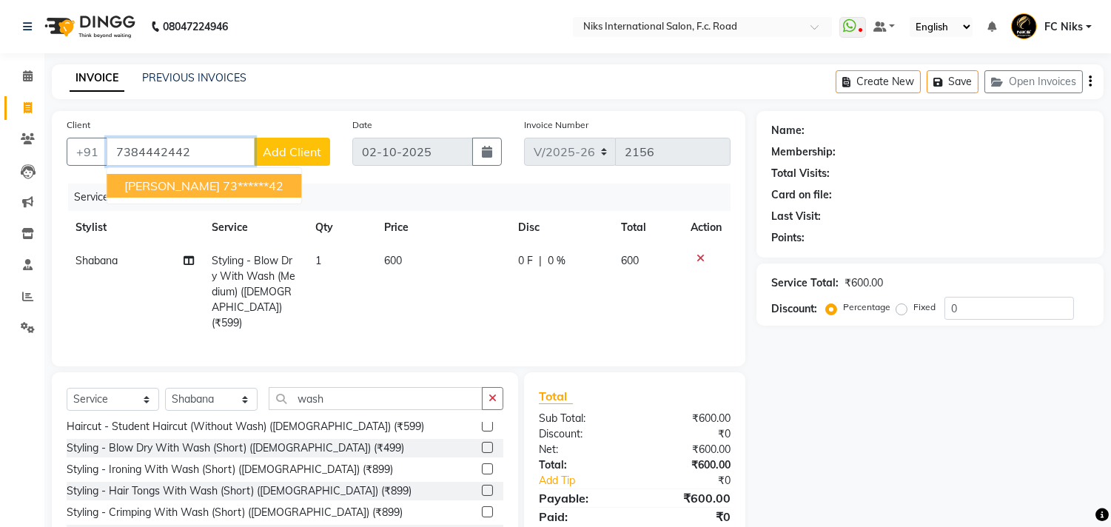
type input "7384442442"
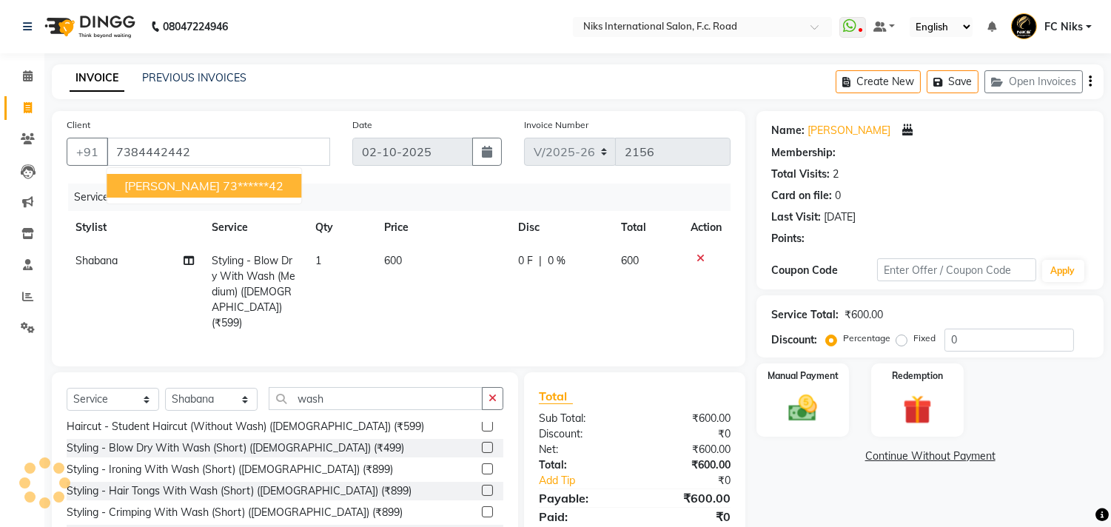
type input "20"
select select "1: Object"
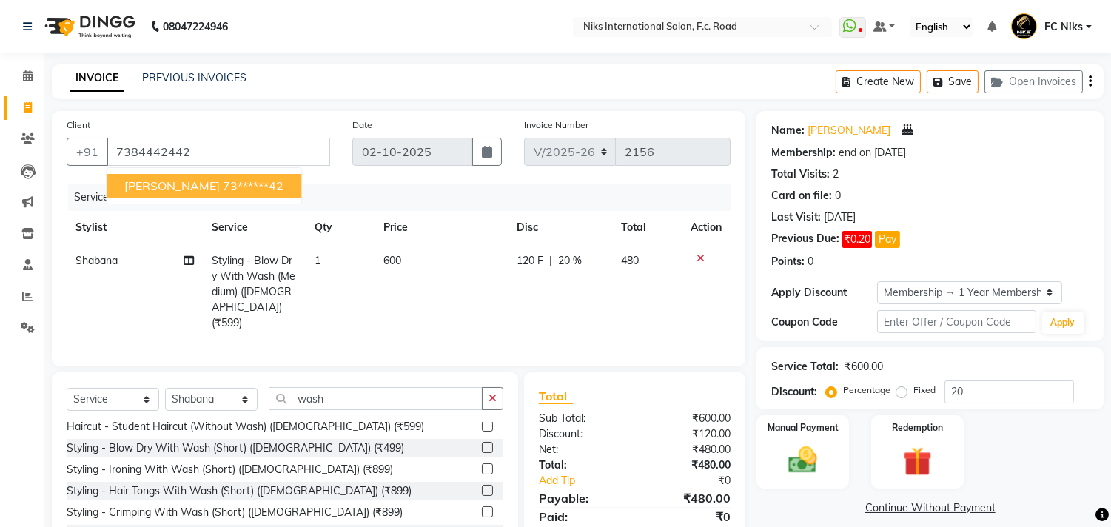
click at [182, 187] on span "[PERSON_NAME]" at bounding box center [172, 185] width 96 height 15
type input "73******42"
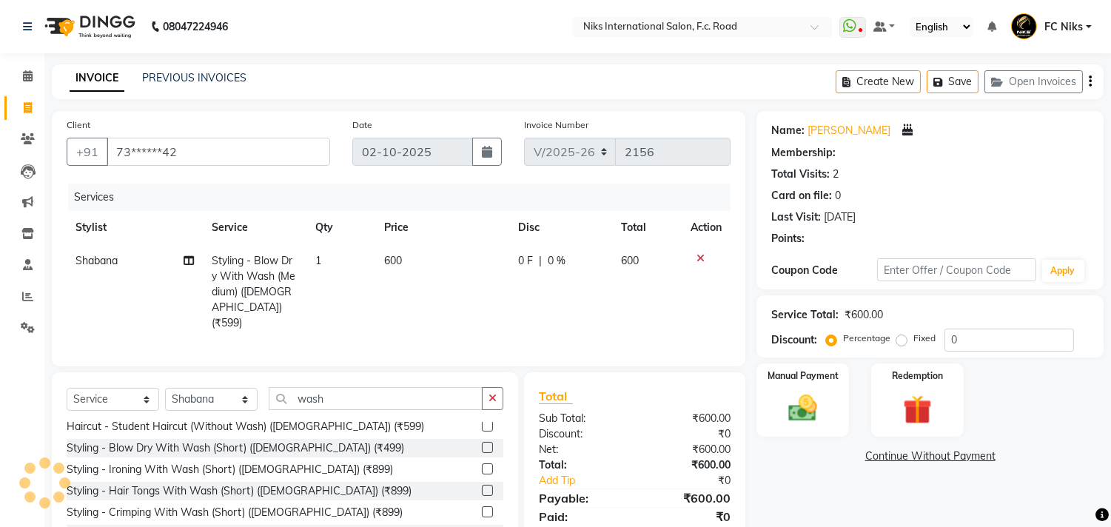
type input "20"
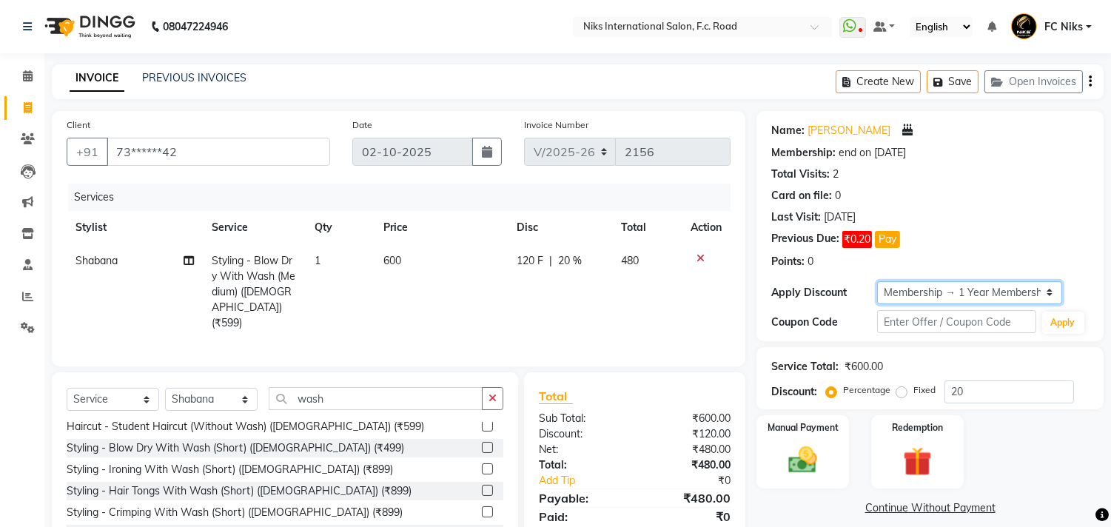
click at [926, 295] on select "Select Membership → 1 Year Membership" at bounding box center [969, 292] width 185 height 23
select select "0:"
click at [877, 281] on select "Select Membership → 1 Year Membership" at bounding box center [969, 292] width 185 height 23
type input "0"
click at [922, 290] on select "Select Membership → 1 Year Membership" at bounding box center [969, 292] width 185 height 23
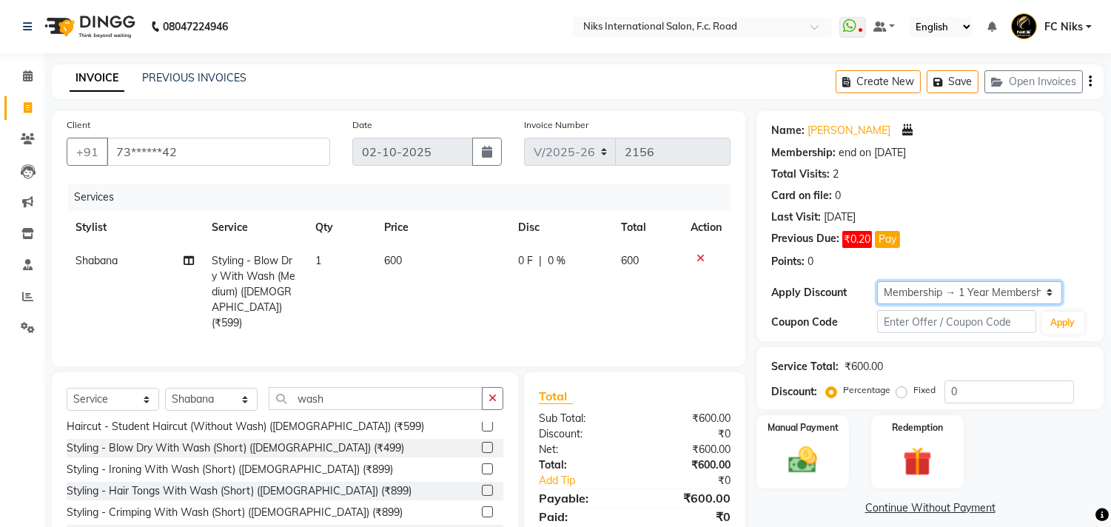
select select "1: Object"
click at [877, 281] on select "Select Membership → 1 Year Membership" at bounding box center [969, 292] width 185 height 23
type input "20"
click at [685, 285] on td at bounding box center [706, 292] width 49 height 96
click at [897, 246] on button "Pay" at bounding box center [887, 239] width 25 height 17
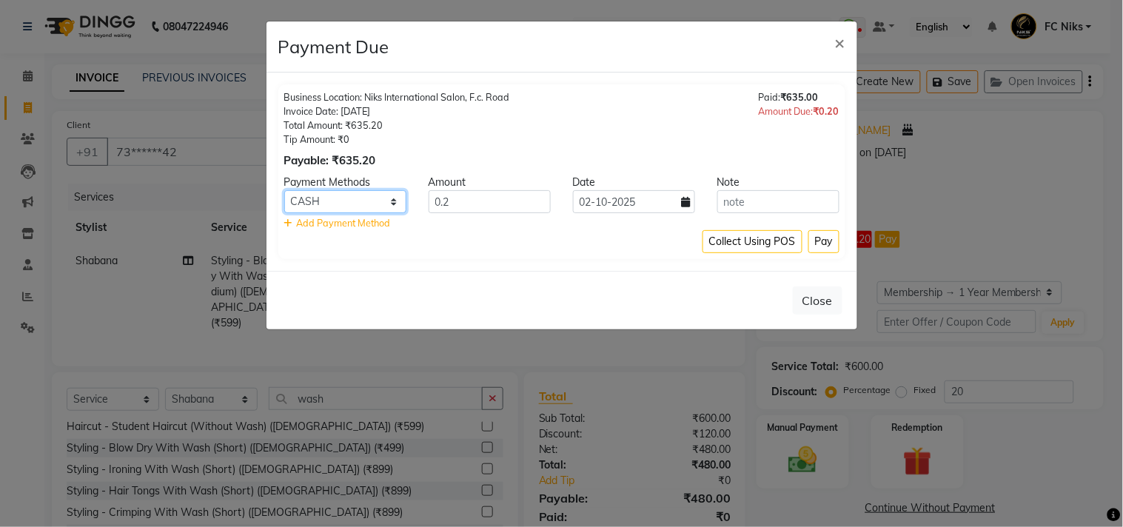
click at [390, 196] on select "CARD UPI CASH GPay LUZO" at bounding box center [345, 201] width 122 height 23
select select "2"
click at [284, 190] on select "CARD UPI CASH GPay LUZO" at bounding box center [345, 201] width 122 height 23
click at [819, 247] on button "Pay" at bounding box center [824, 241] width 31 height 23
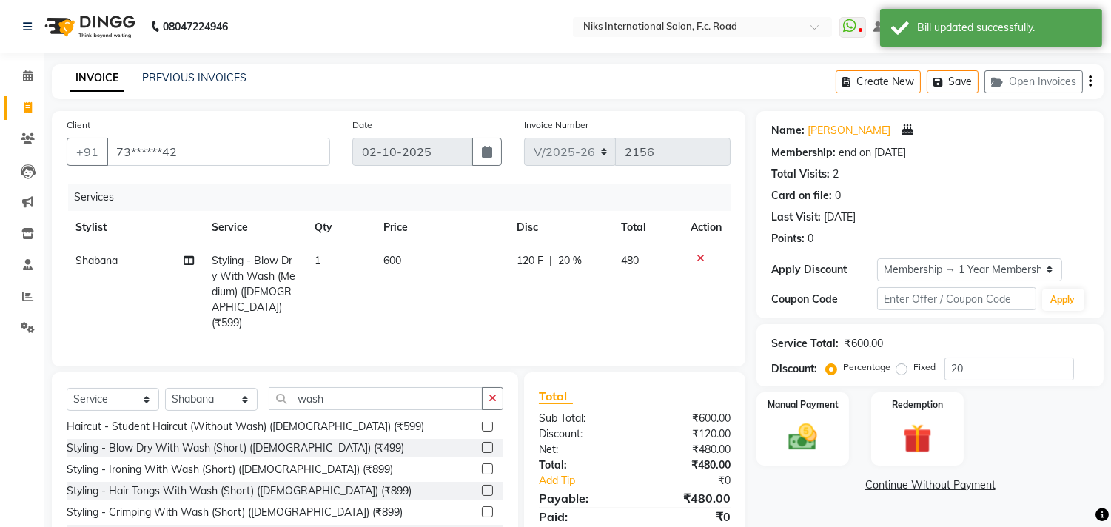
scroll to position [55, 0]
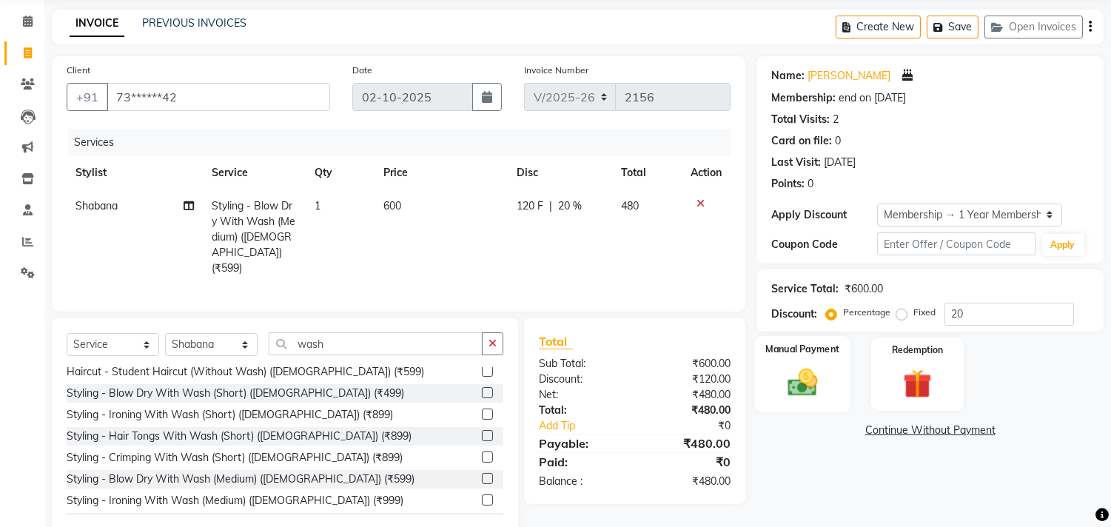
click at [826, 361] on div "Manual Payment" at bounding box center [803, 374] width 96 height 76
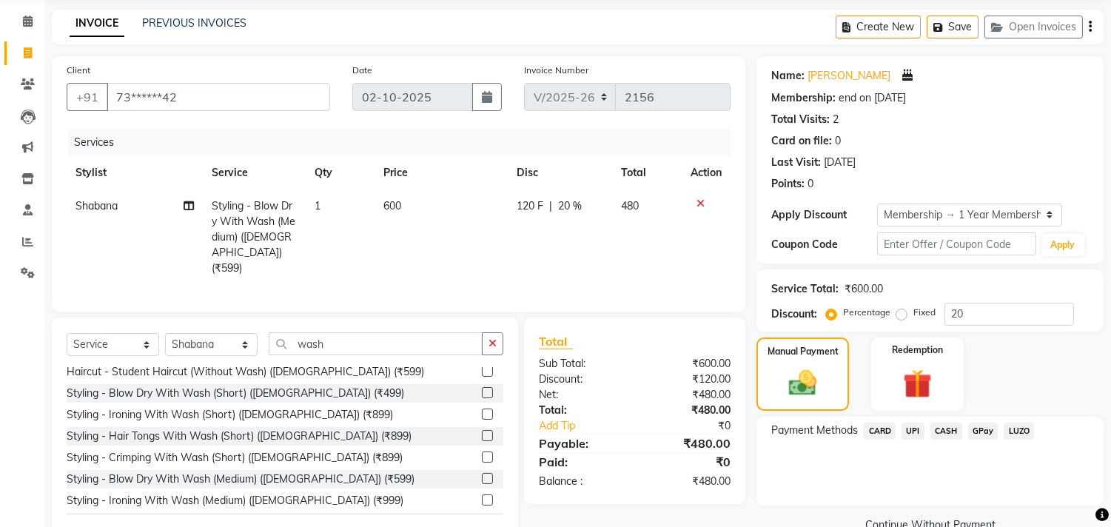
click at [889, 435] on span "CARD" at bounding box center [880, 431] width 32 height 17
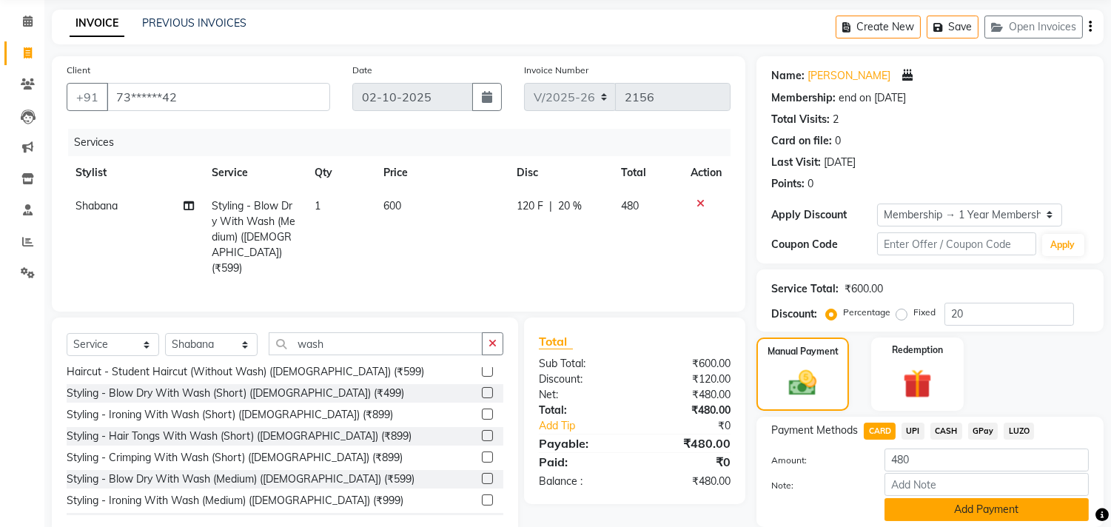
click at [941, 508] on button "Add Payment" at bounding box center [987, 509] width 204 height 23
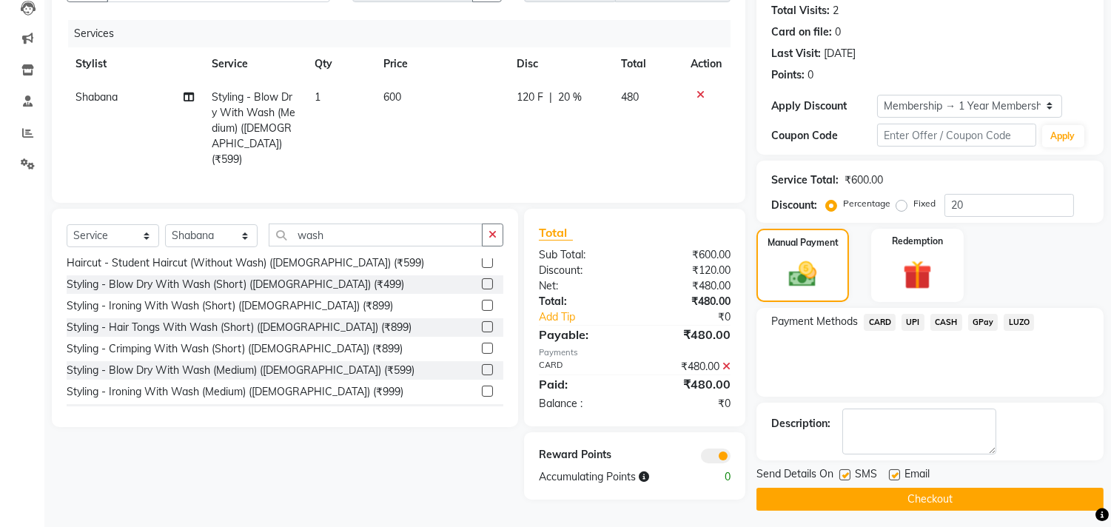
scroll to position [164, 0]
click at [944, 504] on button "Checkout" at bounding box center [930, 498] width 347 height 23
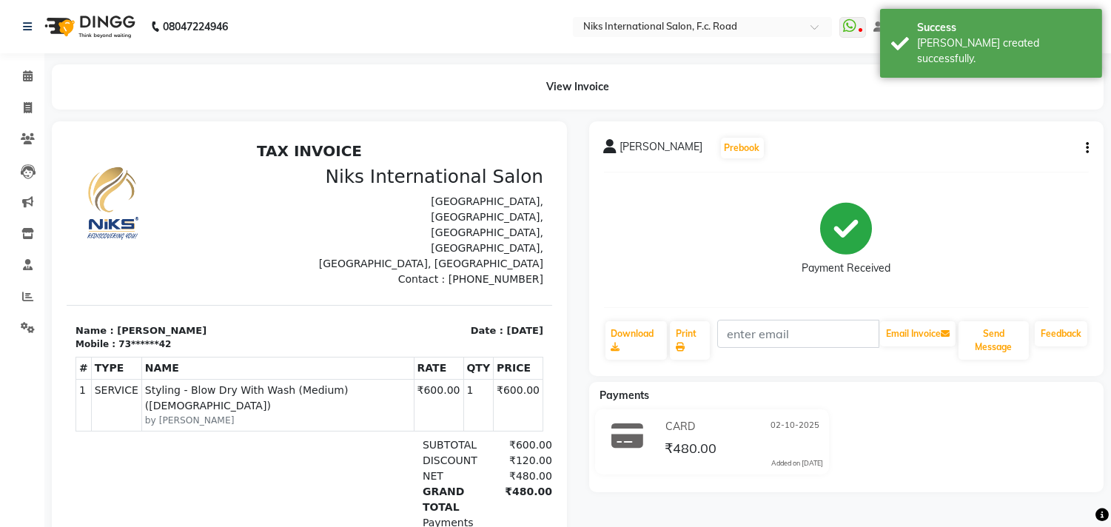
click at [45, 67] on div "View Invoice" at bounding box center [578, 86] width 1074 height 45
click at [26, 77] on icon at bounding box center [28, 75] width 10 height 11
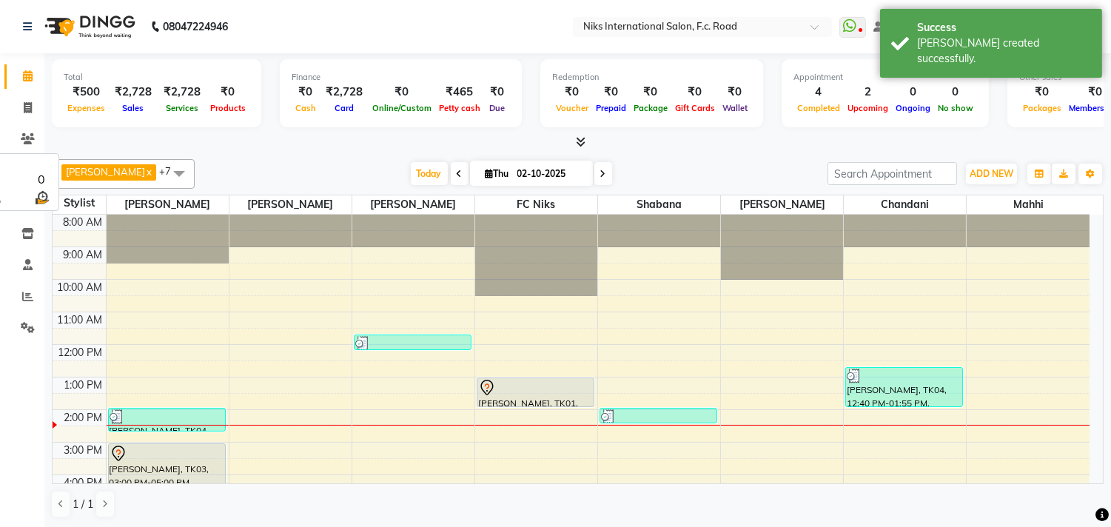
scroll to position [193, 0]
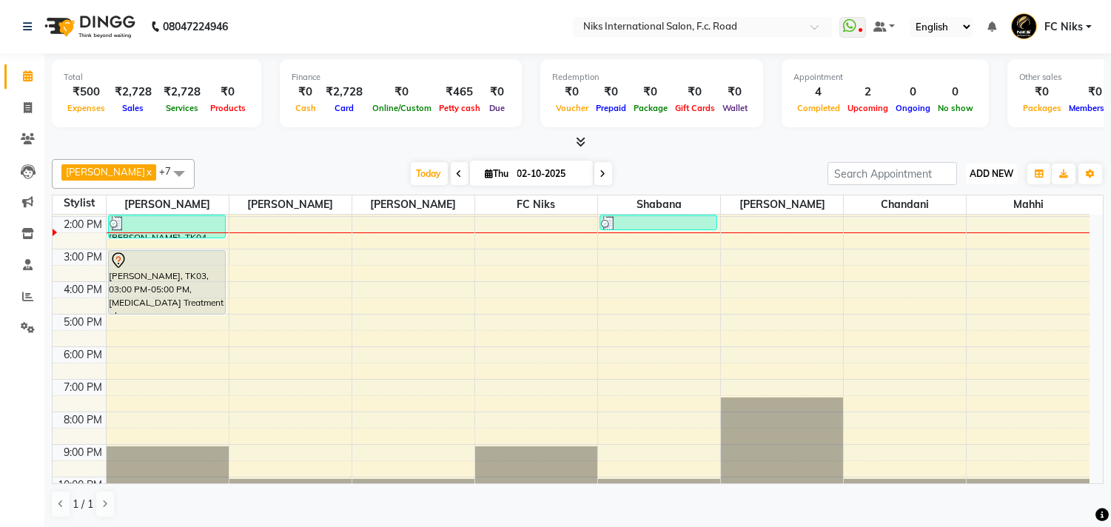
click at [983, 175] on span "ADD NEW" at bounding box center [992, 173] width 44 height 11
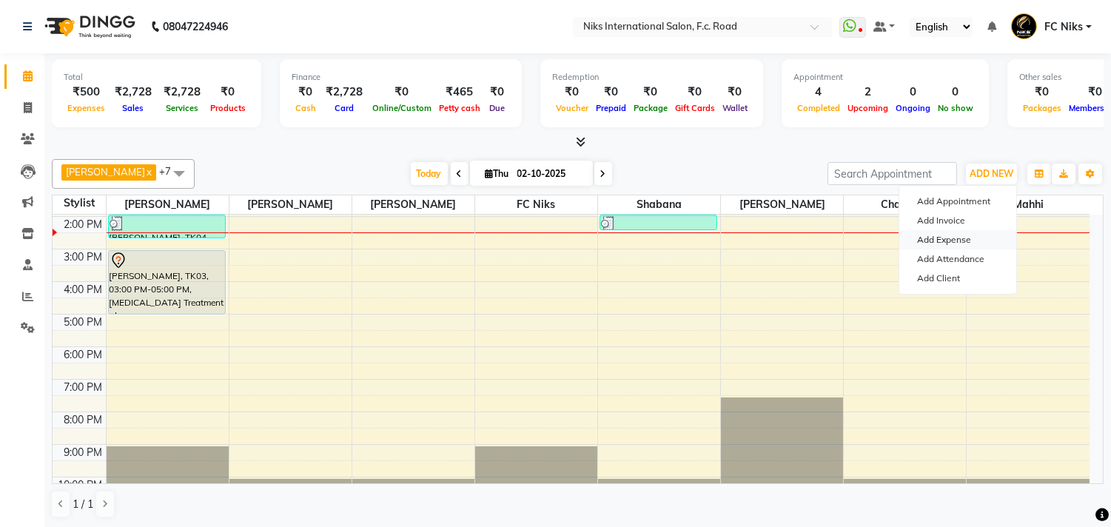
click at [939, 238] on link "Add Expense" at bounding box center [958, 239] width 117 height 19
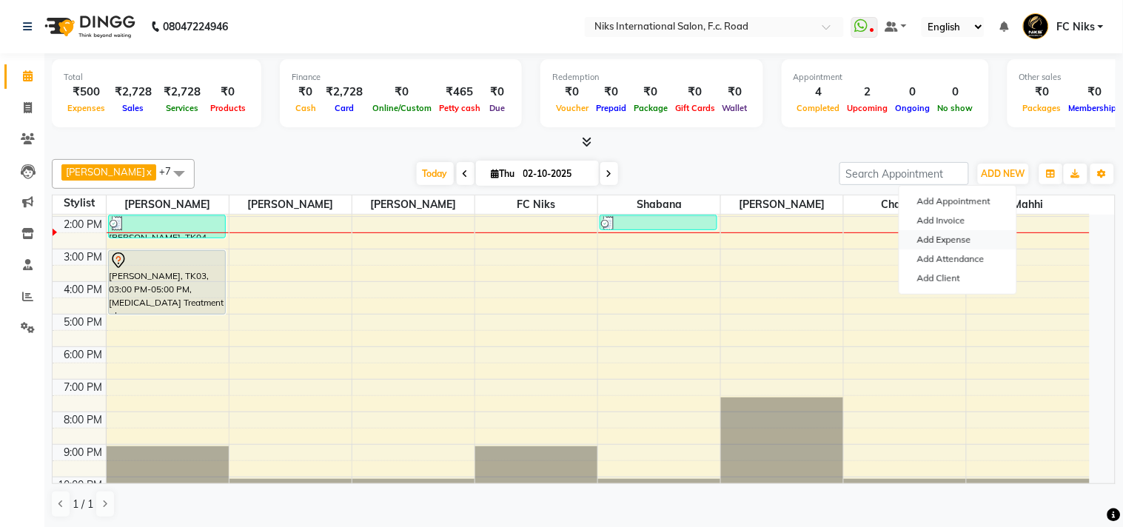
select select "1"
select select "2355"
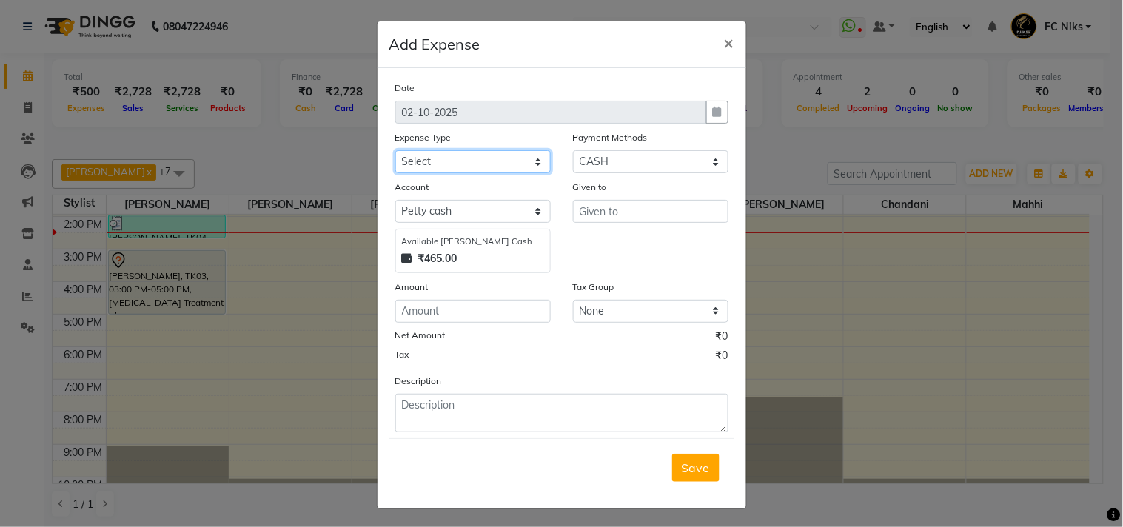
click at [485, 154] on select "Select Cash transfer to hub Client Snacks Donation Equipment Maintenance Miscel…" at bounding box center [473, 161] width 156 height 23
select select "954"
click at [395, 150] on select "Select Cash transfer to hub Client Snacks Donation Equipment Maintenance Miscel…" at bounding box center [473, 161] width 156 height 23
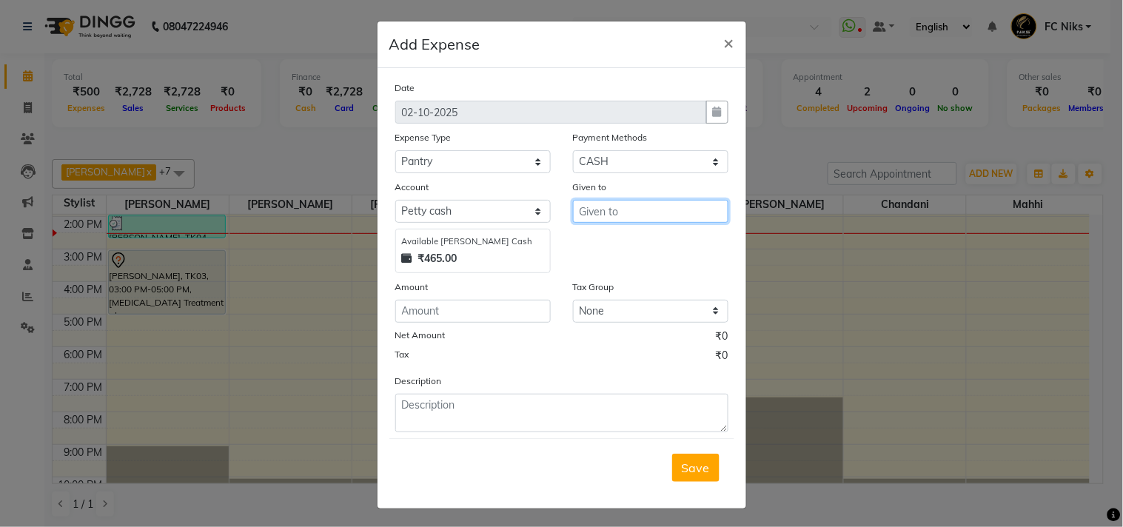
click at [634, 205] on input "text" at bounding box center [651, 211] width 156 height 23
type input "......"
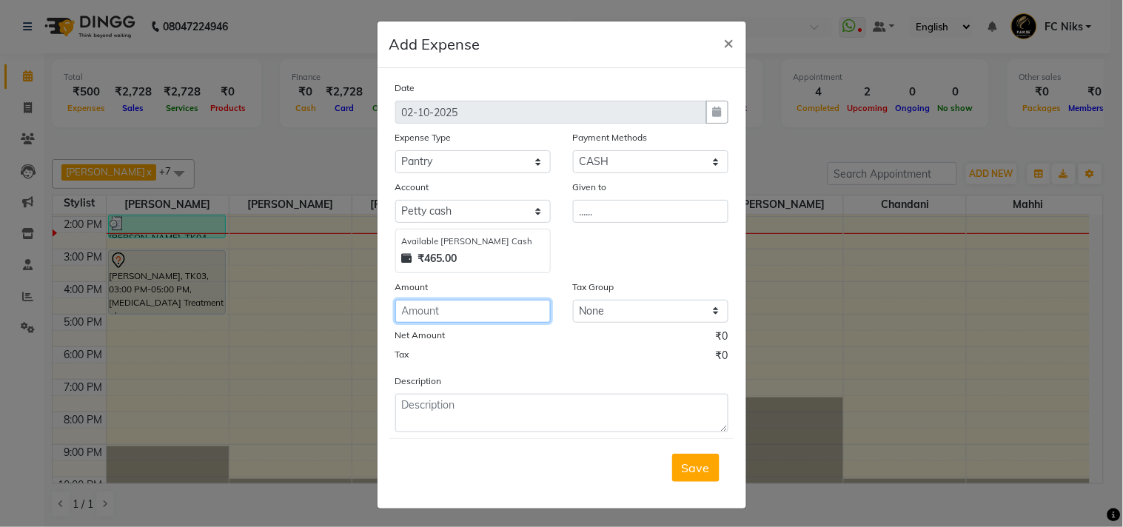
click at [471, 319] on input "number" at bounding box center [473, 311] width 156 height 23
type input "1"
type input "60"
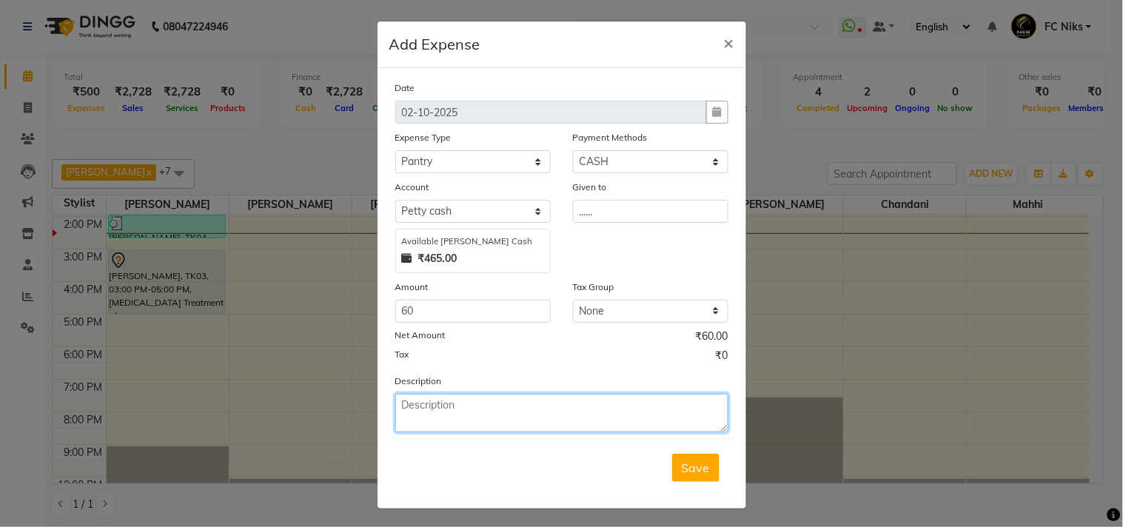
click at [429, 402] on textarea at bounding box center [561, 413] width 333 height 39
type textarea "Milk,Coffee"
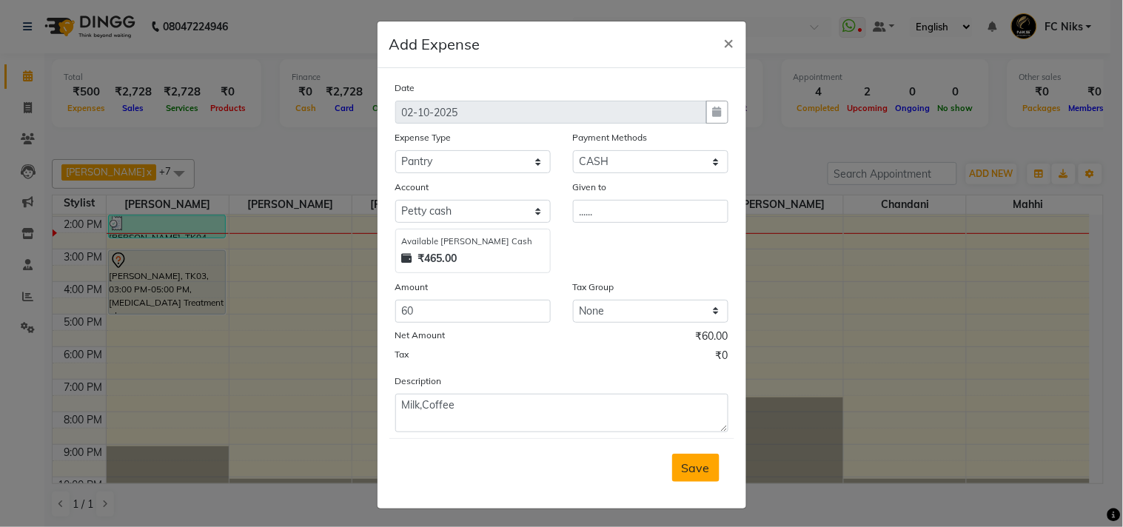
click at [682, 467] on span "Save" at bounding box center [696, 468] width 28 height 15
